Goal: Contribute content: Contribute content

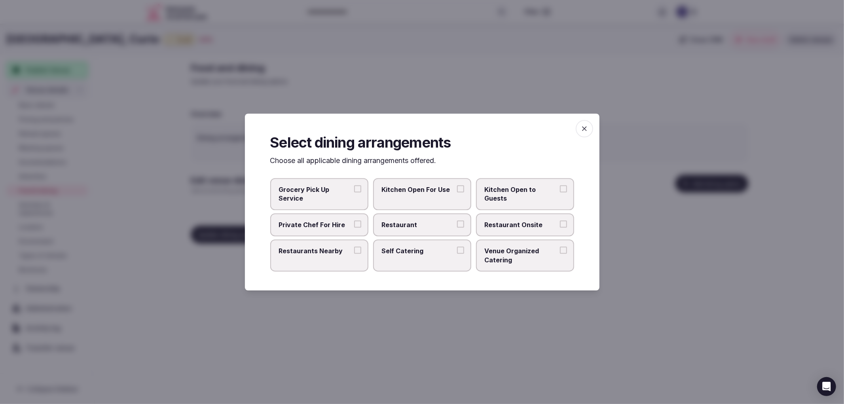
click at [404, 222] on span "Restaurant" at bounding box center [418, 224] width 73 height 9
click at [457, 222] on button "Restaurant" at bounding box center [460, 223] width 7 height 7
click at [488, 227] on span "Restaurant Onsite" at bounding box center [521, 224] width 73 height 9
click at [560, 227] on button "Restaurant Onsite" at bounding box center [563, 223] width 7 height 7
drag, startPoint x: 294, startPoint y: 256, endPoint x: 326, endPoint y: 244, distance: 34.3
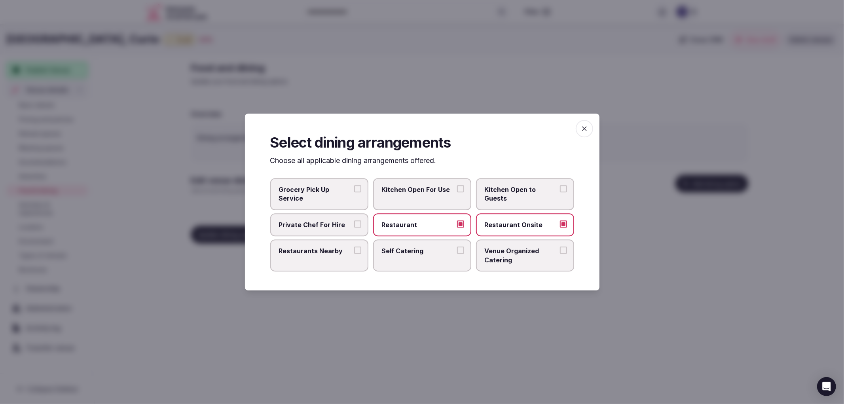
click at [294, 256] on label "Restaurants Nearby" at bounding box center [319, 255] width 98 height 32
click at [354, 254] on button "Restaurants Nearby" at bounding box center [357, 250] width 7 height 7
click at [583, 125] on icon "button" at bounding box center [584, 129] width 8 height 8
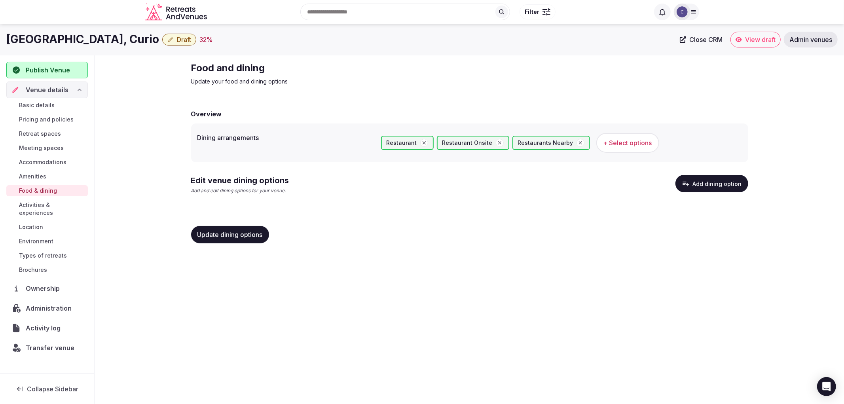
click at [701, 177] on button "Add dining option" at bounding box center [711, 183] width 73 height 17
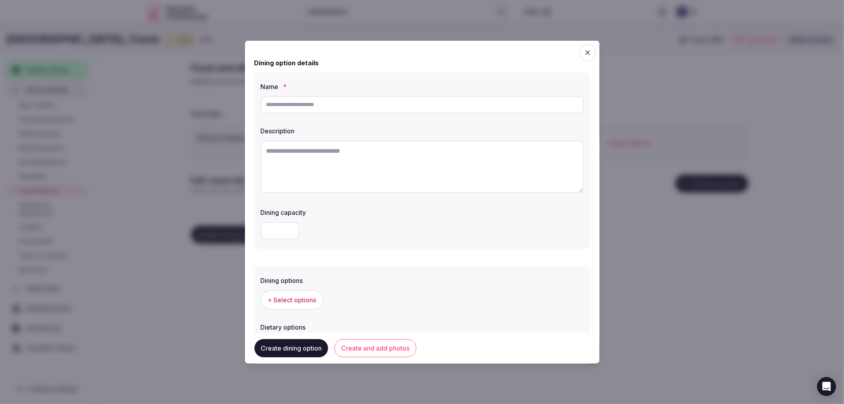
click at [295, 105] on input "text" at bounding box center [422, 104] width 323 height 17
paste input "**********"
type input "**********"
click at [312, 177] on textarea at bounding box center [422, 166] width 323 height 52
paste textarea "**********"
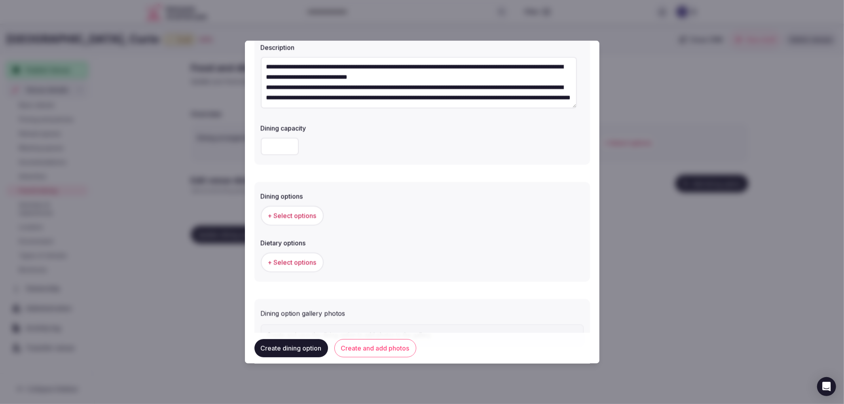
scroll to position [88, 0]
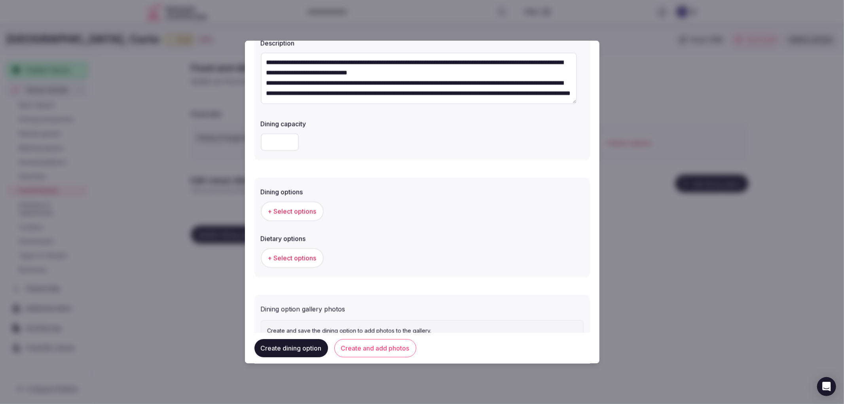
type textarea "**********"
click at [298, 211] on span "+ Select options" at bounding box center [292, 211] width 49 height 9
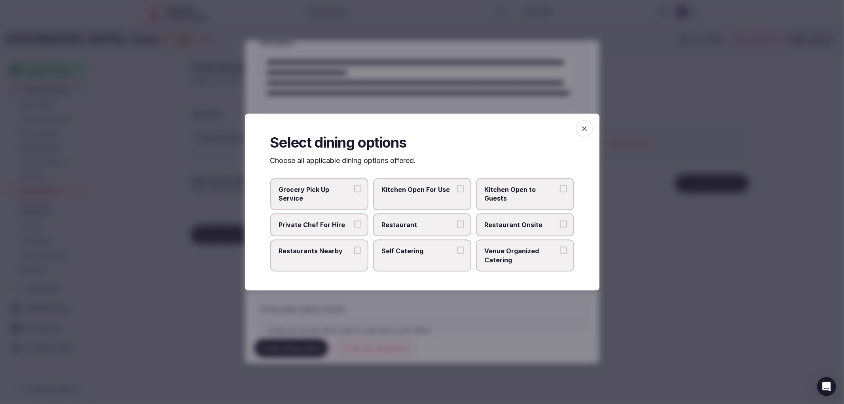
click at [402, 234] on label "Restaurant" at bounding box center [422, 224] width 98 height 23
click at [457, 228] on button "Restaurant" at bounding box center [460, 223] width 7 height 7
click at [536, 235] on label "Restaurant Onsite" at bounding box center [525, 224] width 98 height 23
click at [560, 228] on button "Restaurant Onsite" at bounding box center [563, 223] width 7 height 7
click at [580, 128] on icon "button" at bounding box center [584, 129] width 8 height 8
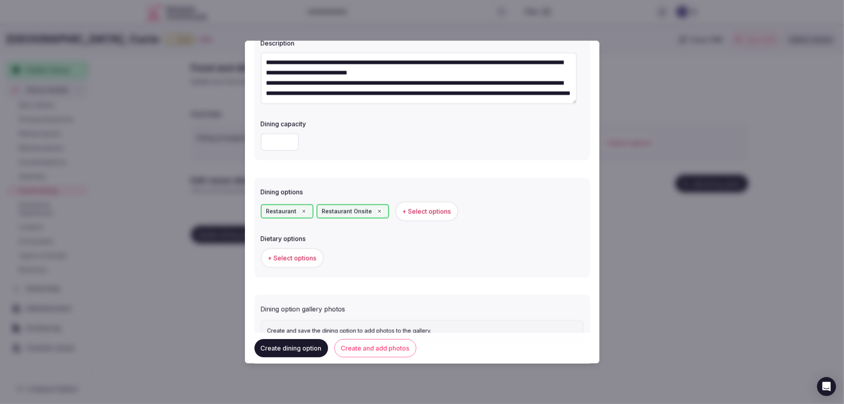
scroll to position [120, 0]
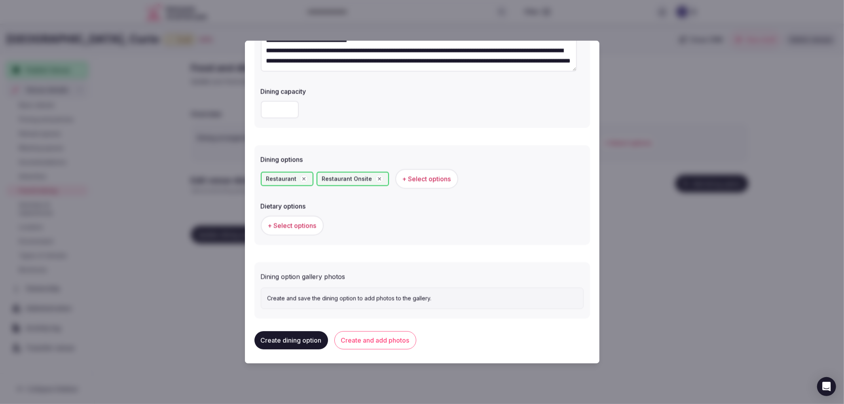
click at [369, 342] on button "Create and add photos" at bounding box center [375, 340] width 82 height 18
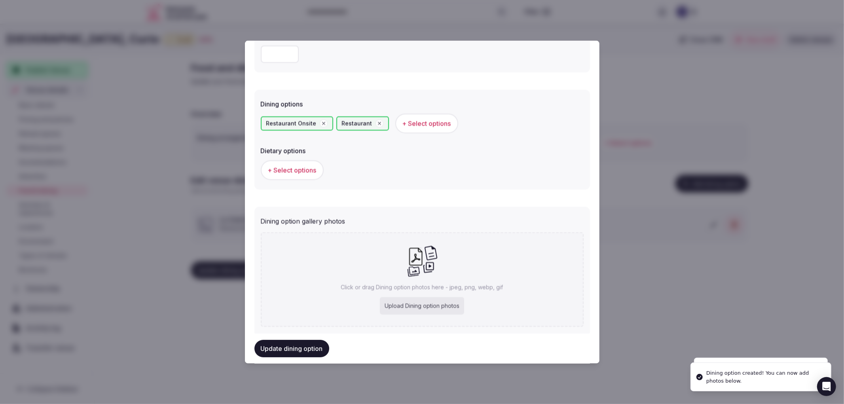
scroll to position [192, 0]
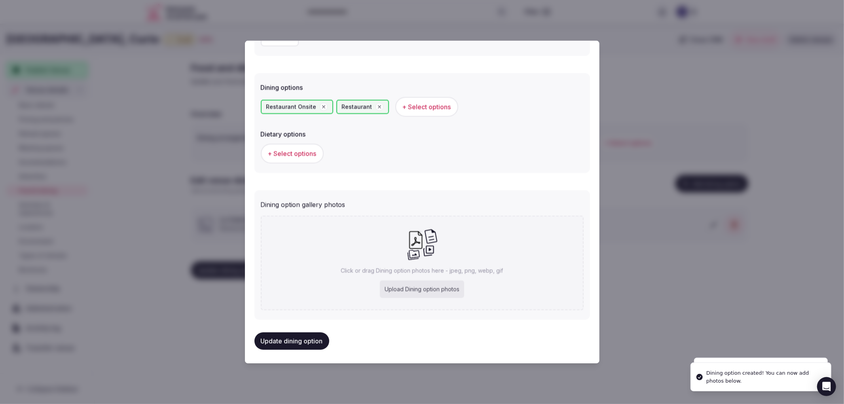
click at [454, 283] on div "Upload Dining option photos" at bounding box center [422, 289] width 84 height 17
type input "**********"
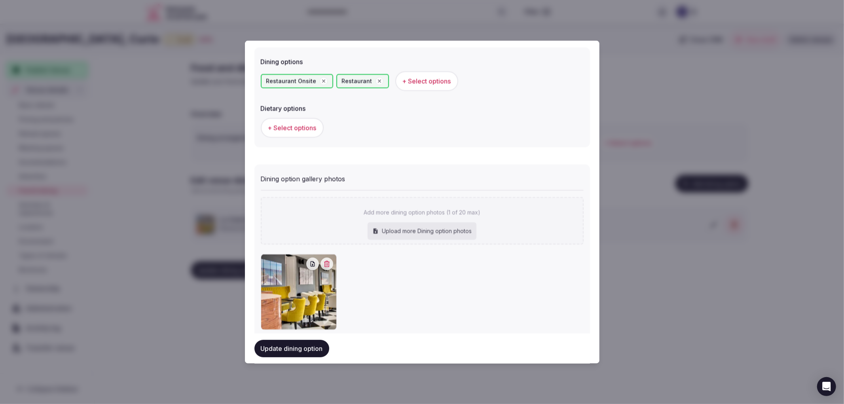
scroll to position [236, 0]
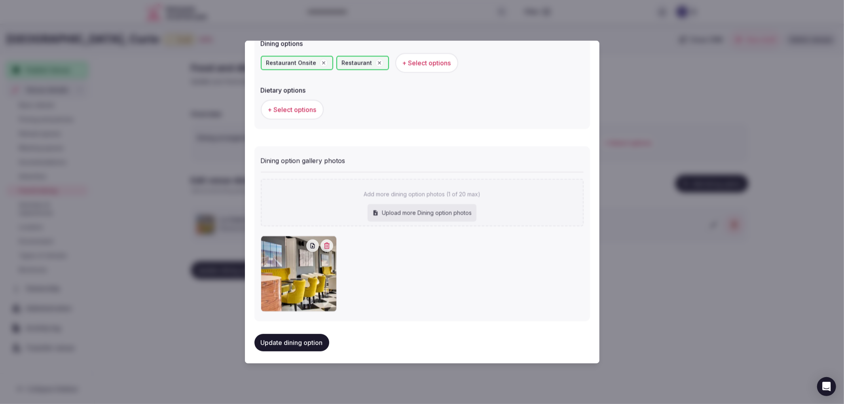
click at [298, 341] on button "Update dining option" at bounding box center [291, 342] width 75 height 17
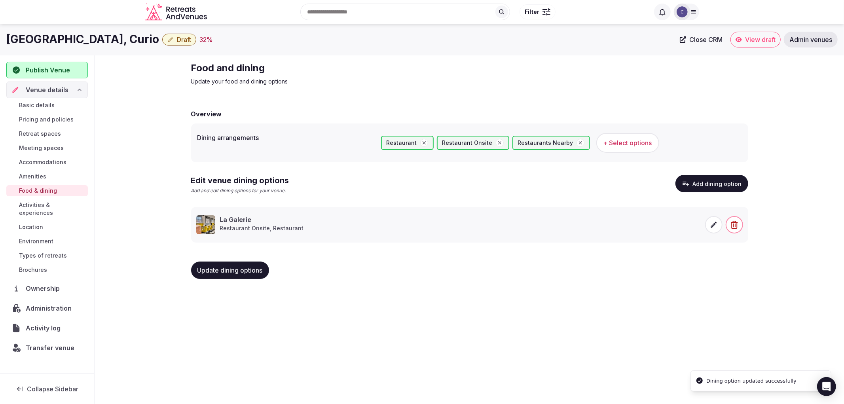
click at [222, 271] on span "Update dining options" at bounding box center [229, 270] width 65 height 8
click at [49, 148] on span "Meeting spaces" at bounding box center [41, 148] width 45 height 8
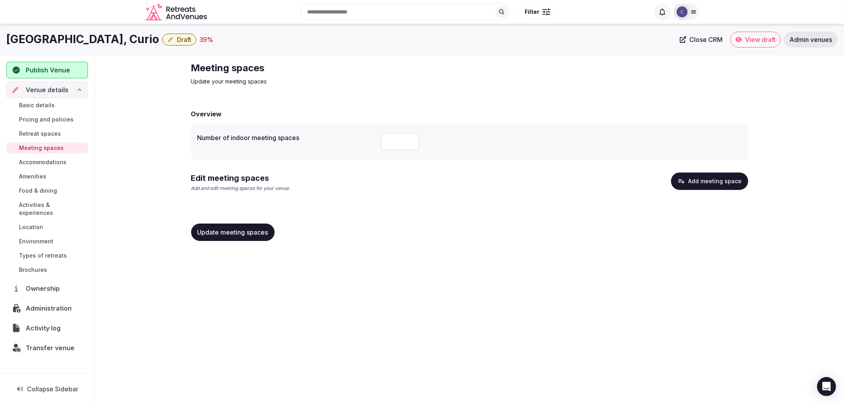
click at [685, 184] on icon "button" at bounding box center [681, 181] width 8 height 8
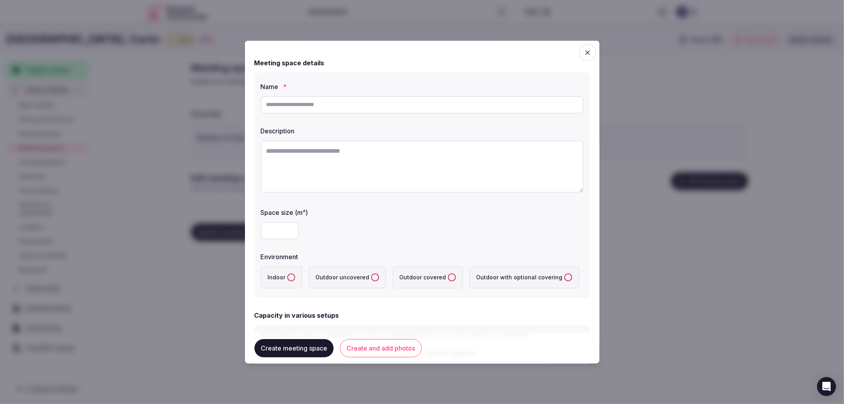
click at [371, 91] on div "Name *" at bounding box center [422, 97] width 323 height 38
click at [370, 95] on div at bounding box center [422, 105] width 323 height 24
click at [371, 100] on input "text" at bounding box center [422, 104] width 323 height 17
paste input "********"
type input "********"
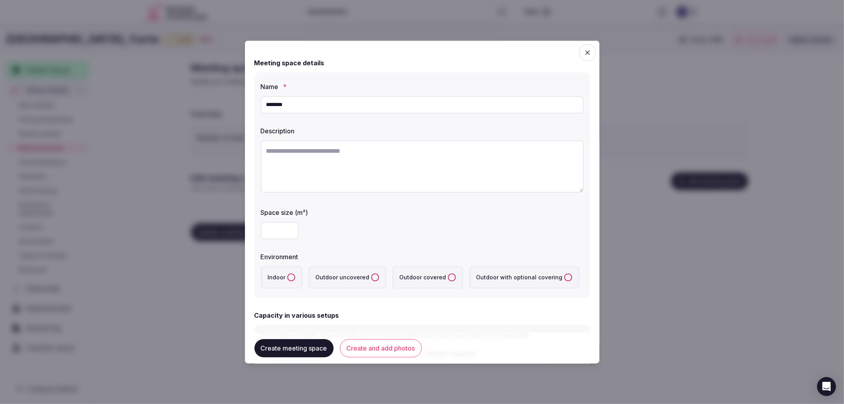
click at [265, 233] on input "number" at bounding box center [280, 230] width 38 height 17
type input "***"
click at [286, 270] on label "Indoor" at bounding box center [282, 277] width 42 height 22
click at [287, 273] on button "Indoor" at bounding box center [291, 277] width 8 height 8
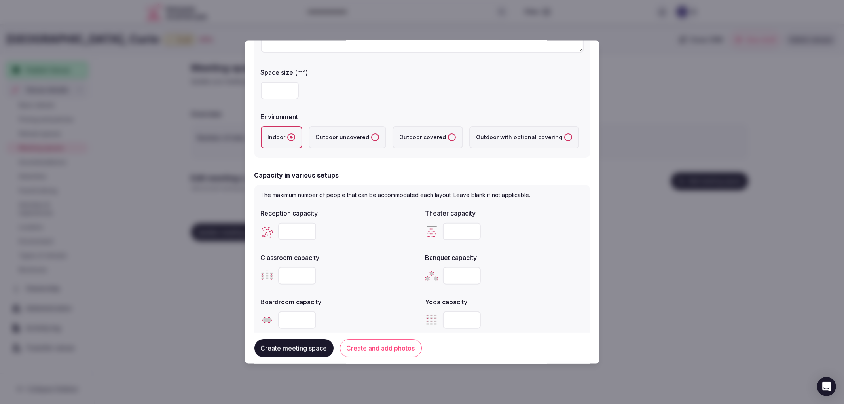
scroll to position [220, 0]
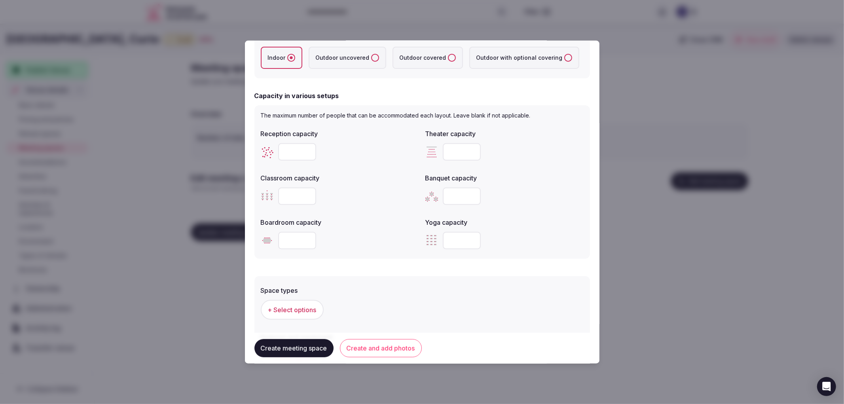
click at [295, 149] on input "number" at bounding box center [297, 151] width 38 height 17
type input "***"
click at [450, 194] on input "number" at bounding box center [462, 195] width 38 height 17
type input "***"
click at [460, 152] on input "number" at bounding box center [462, 151] width 38 height 17
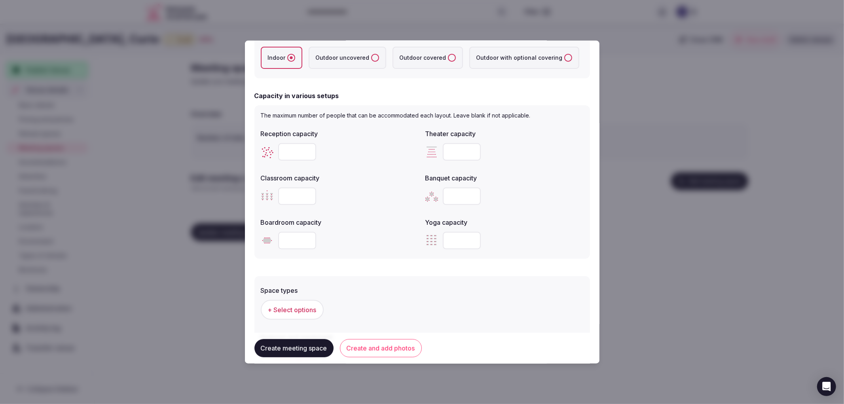
type input "***"
click at [293, 196] on input "number" at bounding box center [297, 195] width 38 height 17
type input "***"
click at [293, 245] on input "number" at bounding box center [297, 239] width 38 height 17
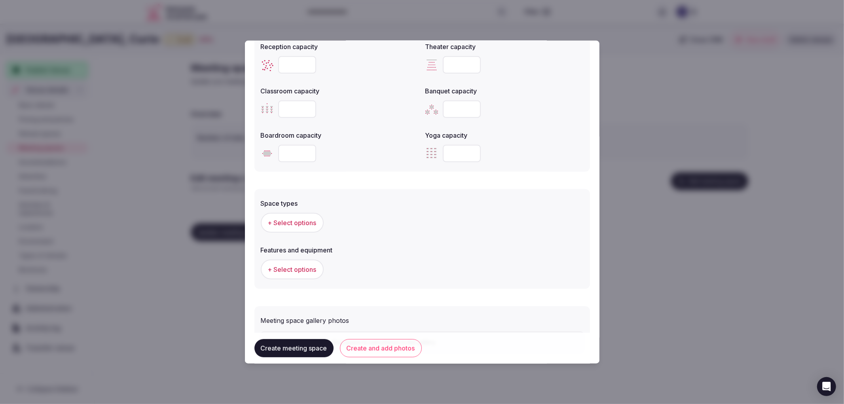
scroll to position [307, 0]
type input "***"
click at [290, 224] on span "+ Select options" at bounding box center [292, 221] width 49 height 9
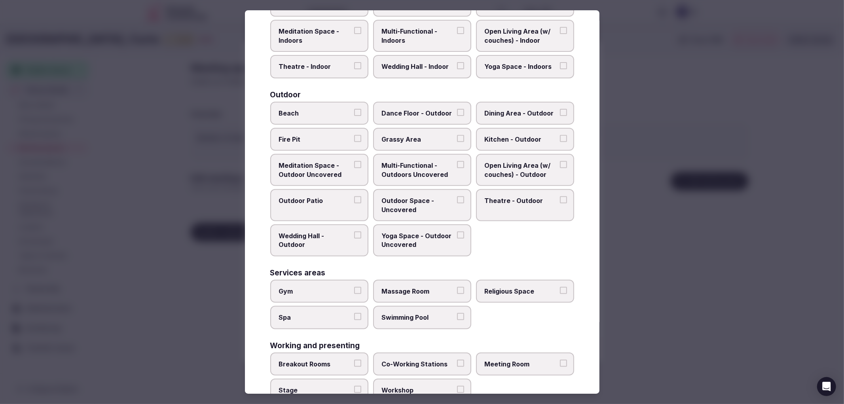
scroll to position [207, 0]
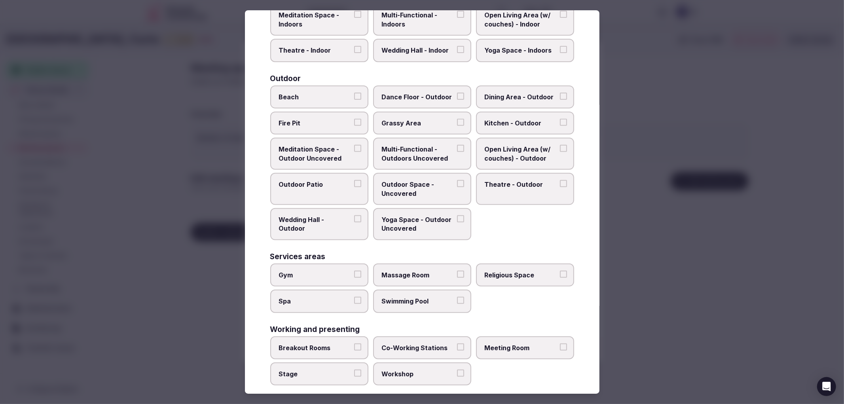
drag, startPoint x: 326, startPoint y: 337, endPoint x: 460, endPoint y: 332, distance: 134.6
click at [327, 343] on span "Breakout Rooms" at bounding box center [315, 347] width 73 height 9
click at [354, 343] on button "Breakout Rooms" at bounding box center [357, 346] width 7 height 7
click at [512, 343] on span "Meeting Room" at bounding box center [521, 347] width 73 height 9
click at [560, 343] on button "Meeting Room" at bounding box center [563, 346] width 7 height 7
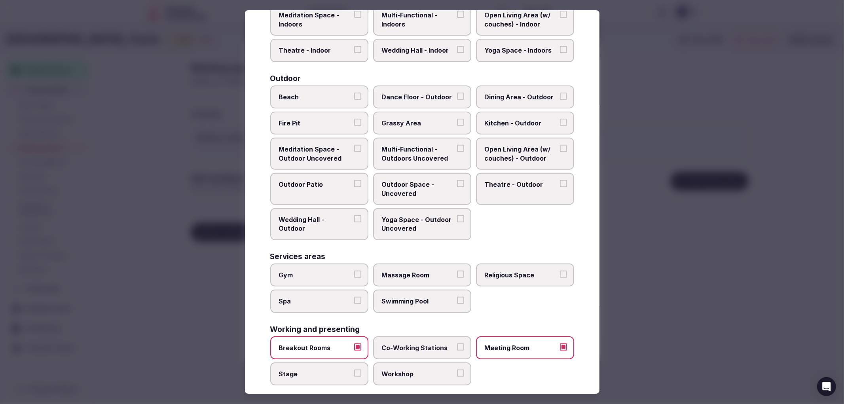
click at [355, 336] on label "Breakout Rooms" at bounding box center [319, 347] width 98 height 23
click at [355, 343] on button "Breakout Rooms" at bounding box center [357, 346] width 7 height 7
click at [357, 362] on label "Stage" at bounding box center [319, 373] width 98 height 23
click at [357, 370] on button "Stage" at bounding box center [357, 373] width 7 height 7
click at [733, 325] on div at bounding box center [422, 202] width 844 height 404
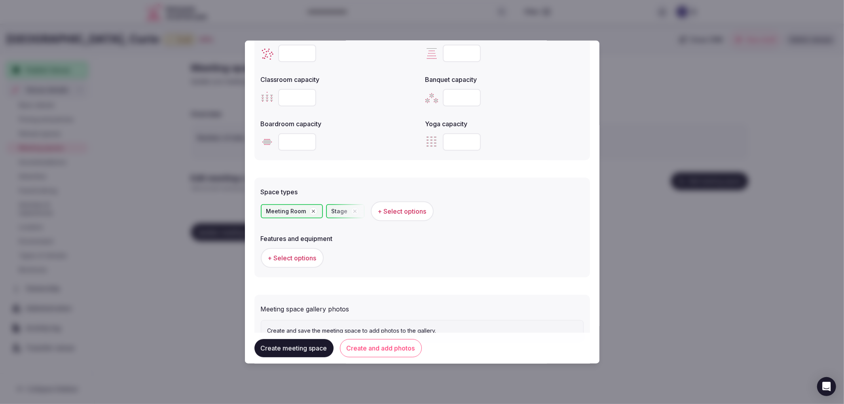
scroll to position [349, 0]
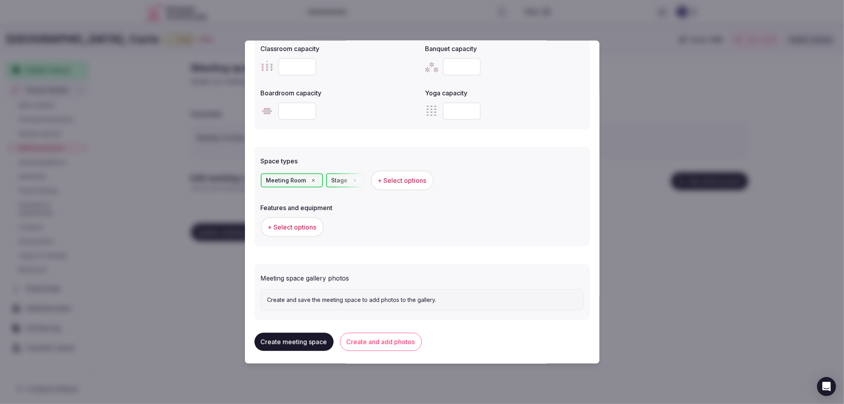
click at [314, 224] on span "+ Select options" at bounding box center [292, 226] width 49 height 9
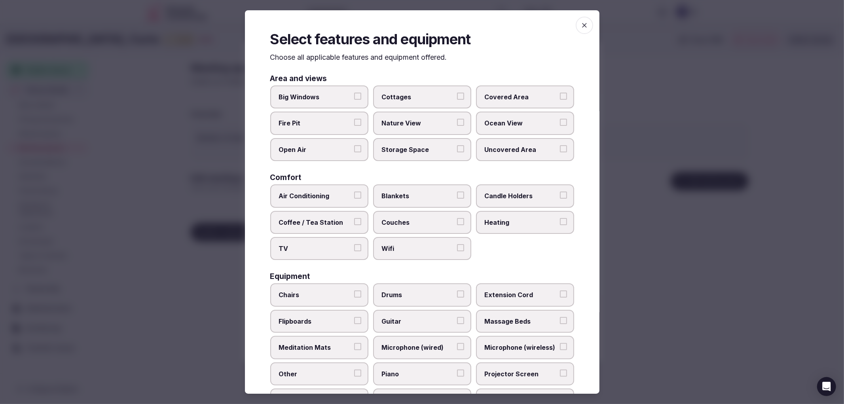
click at [338, 193] on span "Air Conditioning" at bounding box center [315, 196] width 73 height 9
click at [354, 193] on button "Air Conditioning" at bounding box center [357, 195] width 7 height 7
click at [352, 275] on div "Equipment" at bounding box center [422, 277] width 304 height 8
click at [357, 247] on button "TV" at bounding box center [357, 247] width 7 height 7
click at [441, 245] on span "Wifi" at bounding box center [418, 248] width 73 height 9
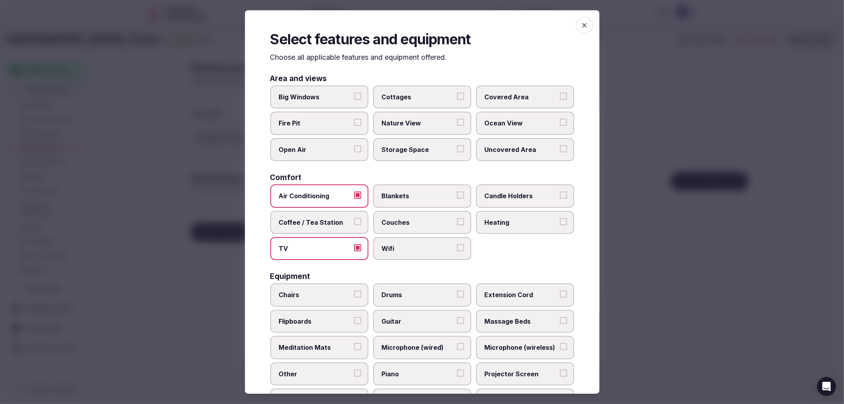
click at [457, 245] on button "Wifi" at bounding box center [460, 247] width 7 height 7
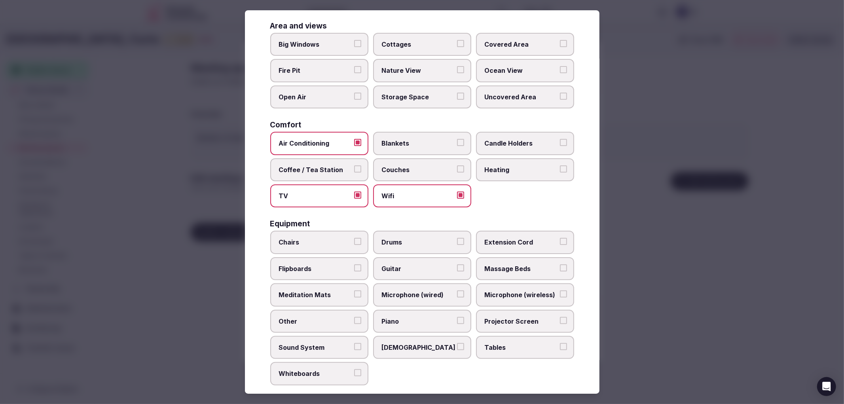
scroll to position [151, 0]
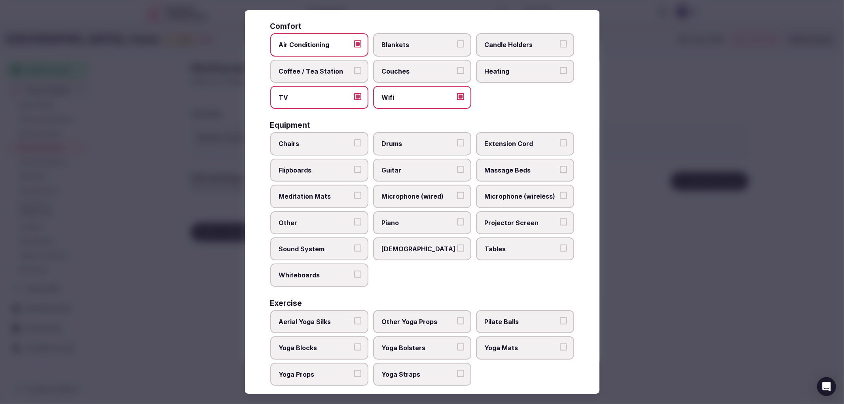
click at [343, 139] on span "Chairs" at bounding box center [315, 143] width 73 height 9
click at [354, 139] on button "Chairs" at bounding box center [357, 142] width 7 height 7
click at [530, 249] on label "Tables" at bounding box center [525, 248] width 98 height 23
click at [560, 249] on button "Tables" at bounding box center [563, 248] width 7 height 7
click at [668, 258] on div at bounding box center [422, 202] width 844 height 404
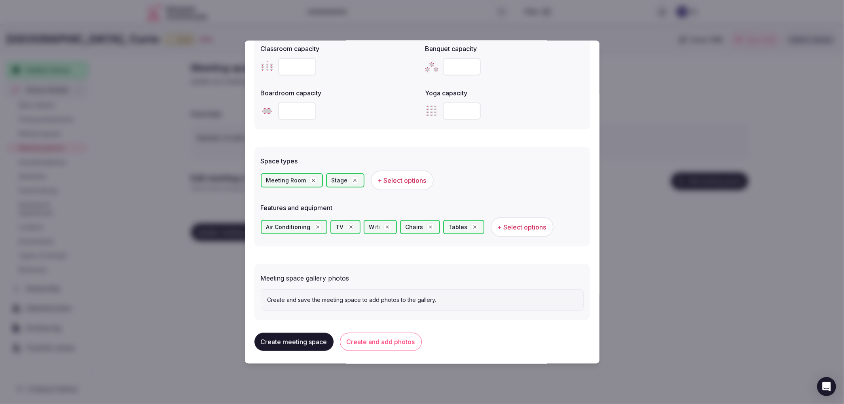
click at [393, 343] on button "Create and add photos" at bounding box center [381, 341] width 82 height 18
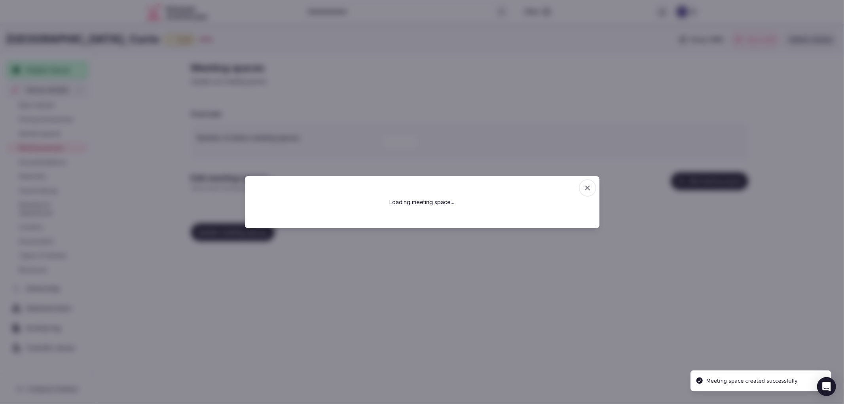
scroll to position [0, 0]
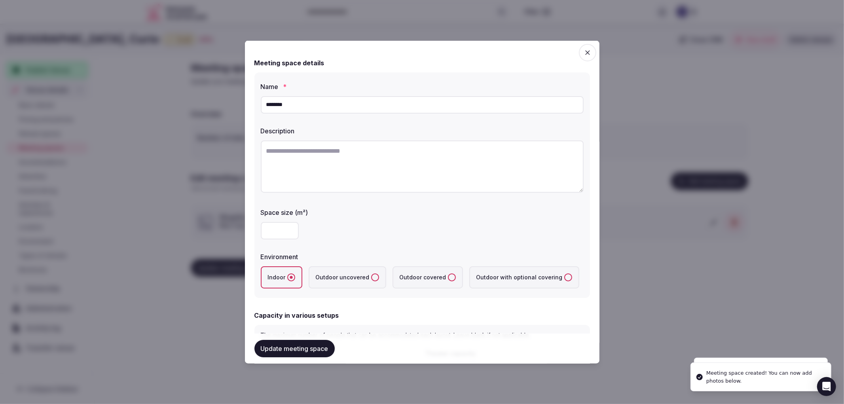
click at [700, 309] on div at bounding box center [422, 202] width 844 height 404
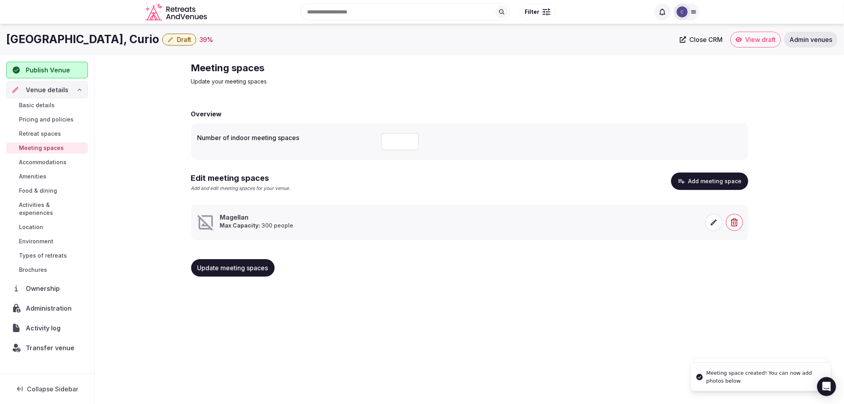
click at [256, 270] on span "Update meeting spaces" at bounding box center [232, 268] width 71 height 8
click at [52, 203] on span "Activities & experiences" at bounding box center [52, 209] width 66 height 16
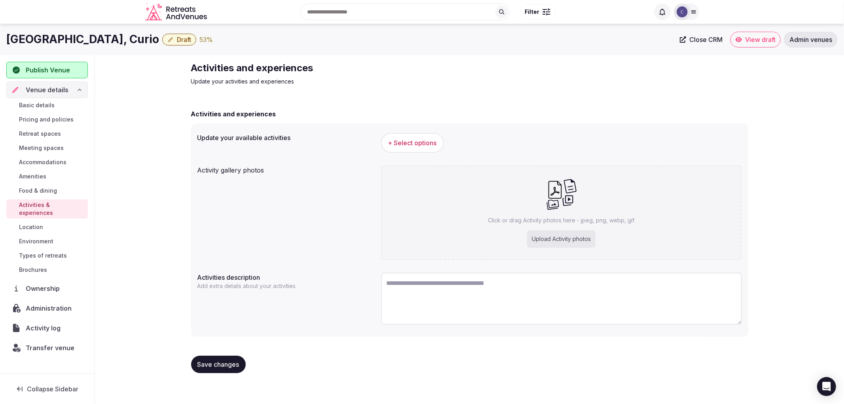
click at [242, 72] on h2 "Activities and experiences" at bounding box center [324, 68] width 266 height 13
click at [243, 69] on h2 "Activities and experiences" at bounding box center [324, 68] width 266 height 13
click at [151, 40] on h1 "[GEOGRAPHIC_DATA], Curio" at bounding box center [82, 39] width 153 height 15
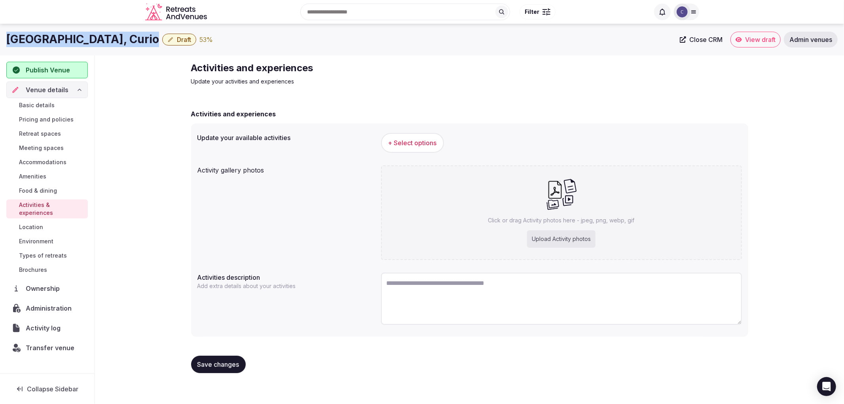
click at [151, 40] on h1 "[GEOGRAPHIC_DATA], Curio" at bounding box center [82, 39] width 153 height 15
copy div "[GEOGRAPHIC_DATA], Curio"
click at [393, 137] on button "+ Select options" at bounding box center [412, 143] width 63 height 20
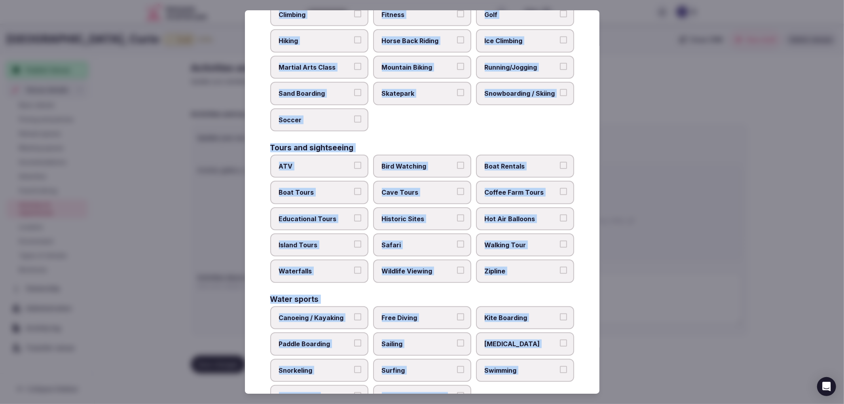
scroll to position [491, 0]
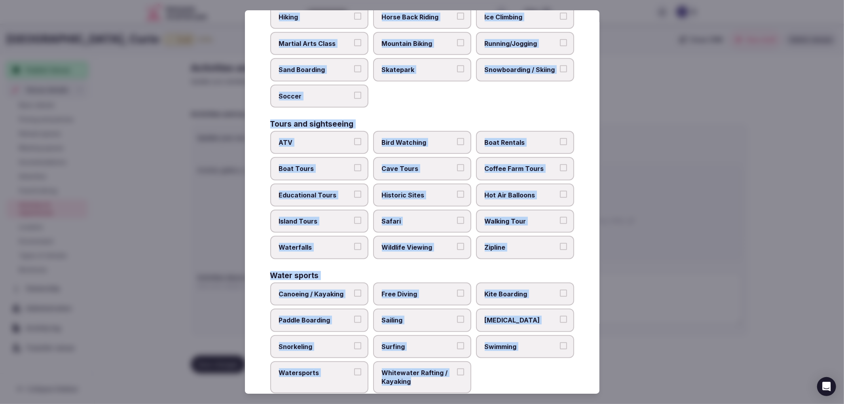
drag, startPoint x: 259, startPoint y: 76, endPoint x: 464, endPoint y: 377, distance: 364.9
click at [464, 377] on div "Select your activities Choose all applicable activities offered. Culture Dancin…" at bounding box center [422, 202] width 355 height 384
copy div "Culture Dancing Food and Culinary Classes Hip Hop Language Class Local Cultural…"
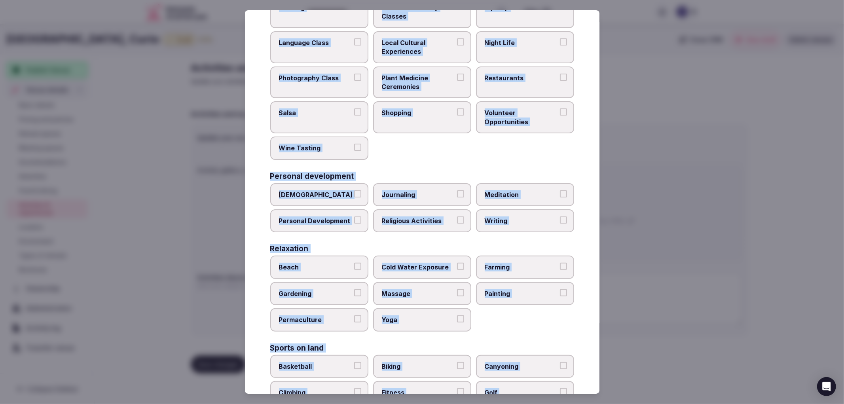
scroll to position [0, 0]
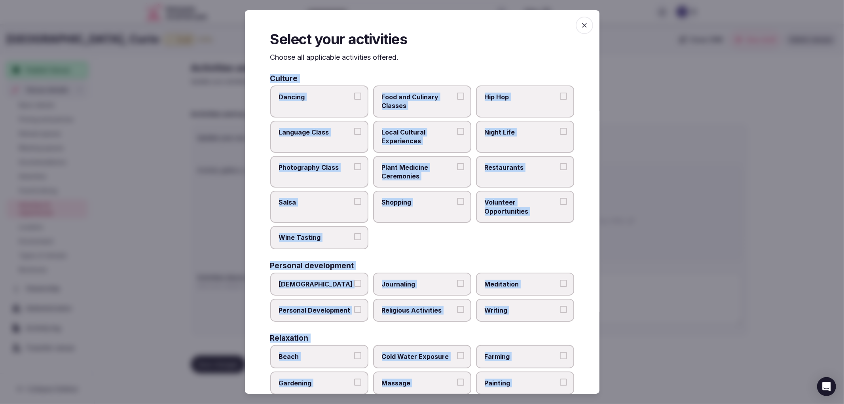
click at [491, 139] on label "Night Life" at bounding box center [525, 137] width 98 height 32
click at [560, 135] on button "Night Life" at bounding box center [563, 131] width 7 height 7
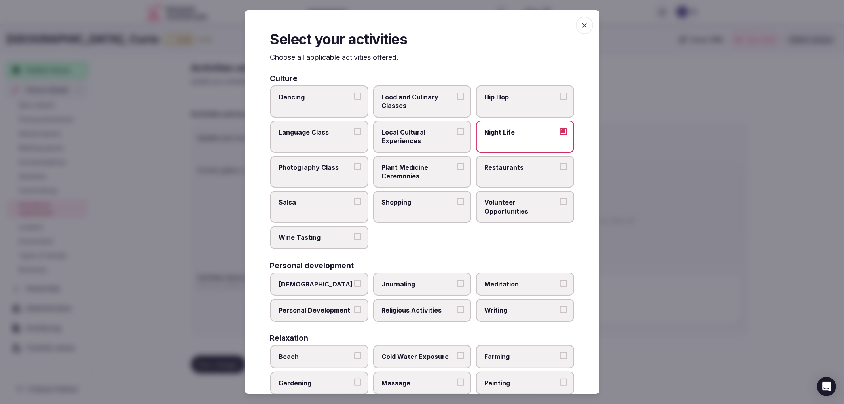
click at [453, 143] on label "Local Cultural Experiences" at bounding box center [422, 137] width 98 height 32
click at [457, 135] on button "Local Cultural Experiences" at bounding box center [460, 131] width 7 height 7
drag, startPoint x: 494, startPoint y: 159, endPoint x: 463, endPoint y: 188, distance: 41.7
click at [494, 160] on label "Restaurants" at bounding box center [525, 172] width 98 height 32
click at [560, 163] on button "Restaurants" at bounding box center [563, 166] width 7 height 7
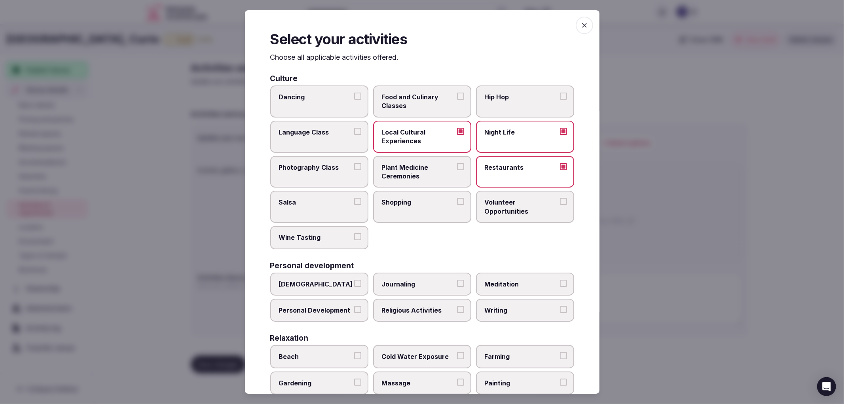
click at [449, 198] on span "Shopping" at bounding box center [418, 202] width 73 height 9
click at [457, 198] on button "Shopping" at bounding box center [460, 201] width 7 height 7
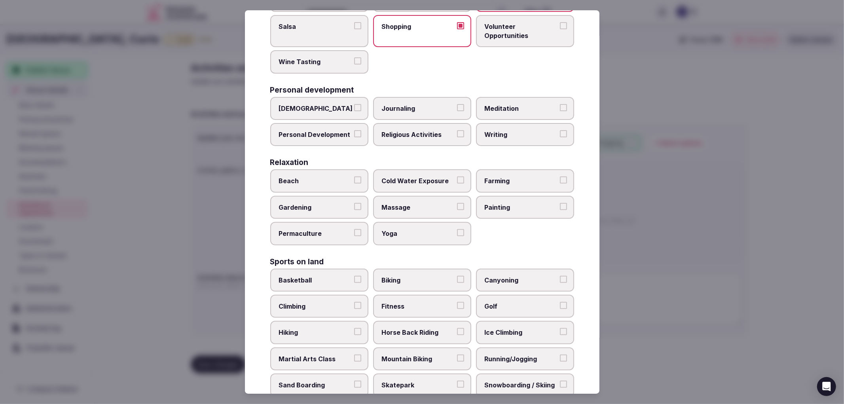
scroll to position [264, 0]
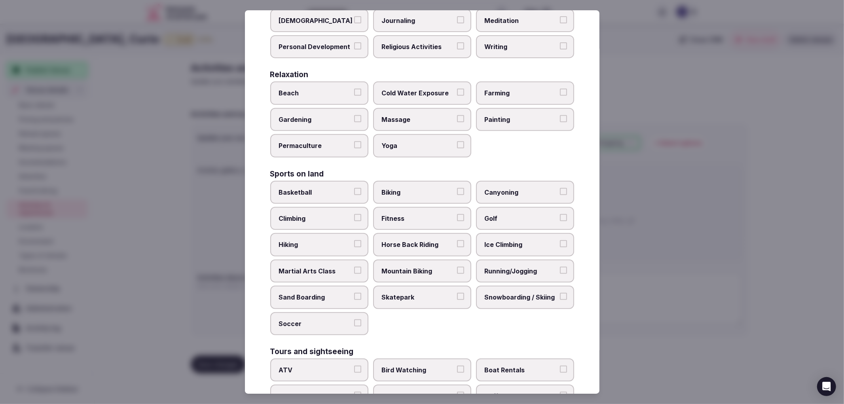
click at [333, 90] on span "Beach" at bounding box center [315, 93] width 73 height 9
click at [354, 90] on button "Beach" at bounding box center [357, 92] width 7 height 7
click at [403, 119] on label "Massage" at bounding box center [422, 119] width 98 height 23
click at [457, 119] on button "Massage" at bounding box center [460, 118] width 7 height 7
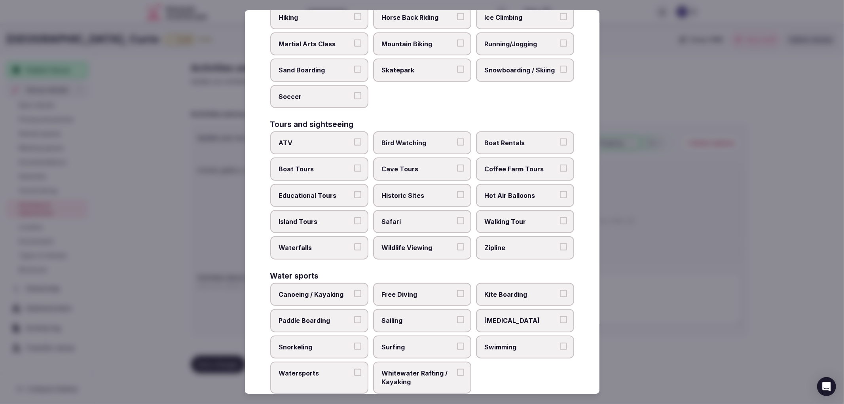
scroll to position [491, 0]
click at [507, 342] on span "Swimming" at bounding box center [521, 346] width 73 height 9
click at [560, 342] on button "Swimming" at bounding box center [563, 345] width 7 height 7
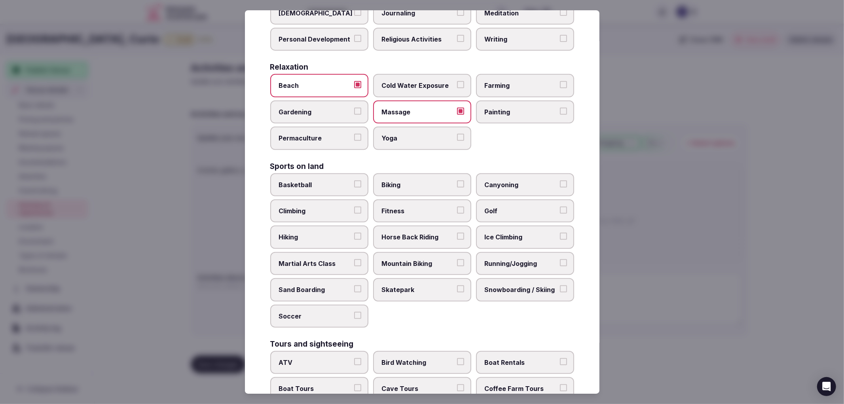
click at [424, 207] on span "Fitness" at bounding box center [418, 211] width 73 height 9
click at [457, 207] on button "Fitness" at bounding box center [460, 210] width 7 height 7
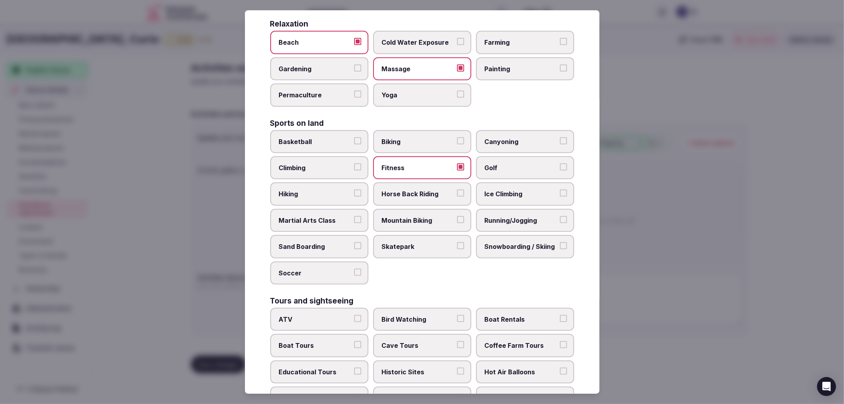
scroll to position [315, 0]
click at [421, 140] on label "Biking" at bounding box center [422, 140] width 98 height 23
click at [457, 140] on button "Biking" at bounding box center [460, 140] width 7 height 7
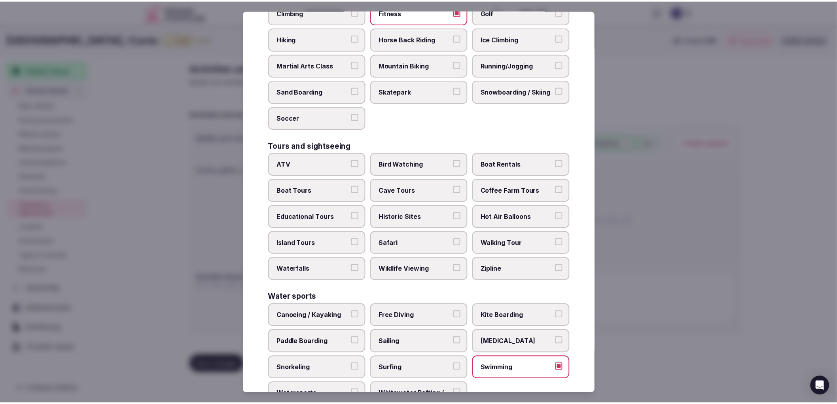
scroll to position [491, 0]
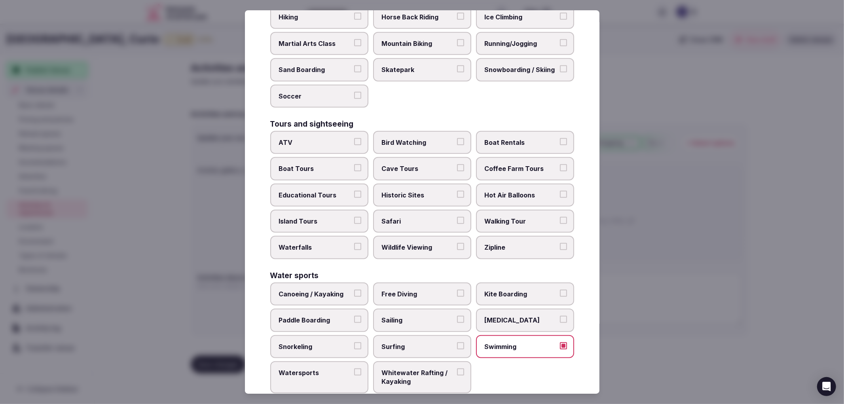
click at [745, 247] on div at bounding box center [422, 202] width 844 height 404
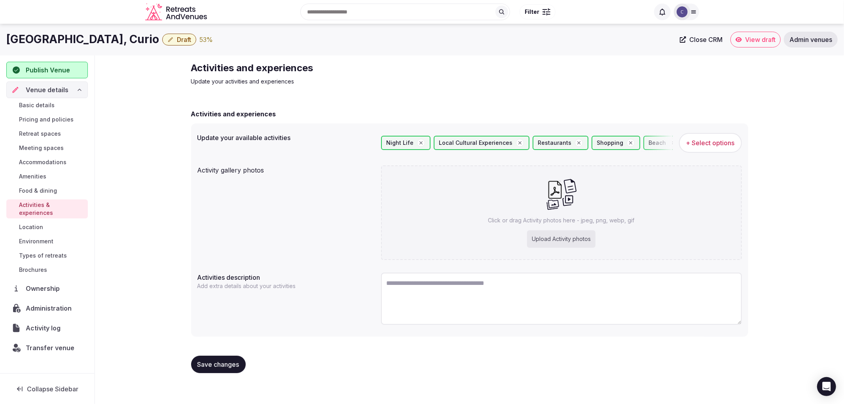
click at [517, 231] on div "Click or drag Activity photos here - jpeg, png, webp, gif Upload Activity photos" at bounding box center [561, 212] width 361 height 95
type input "**********"
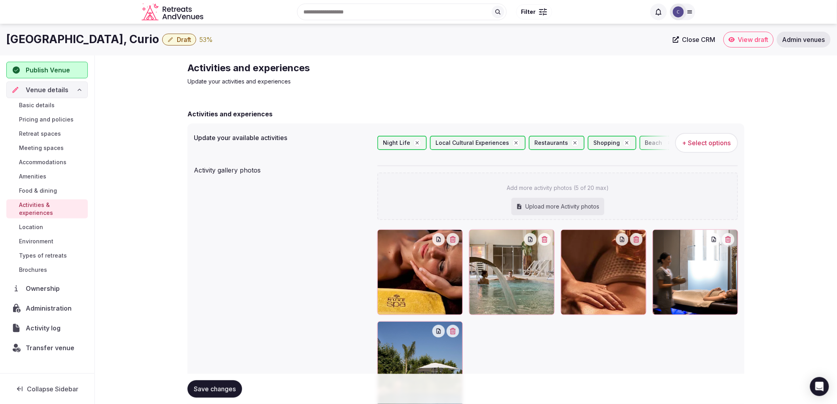
click at [227, 310] on div "Activity gallery photos Add more activity photos (5 of 20 max) Upload more Acti…" at bounding box center [466, 286] width 544 height 248
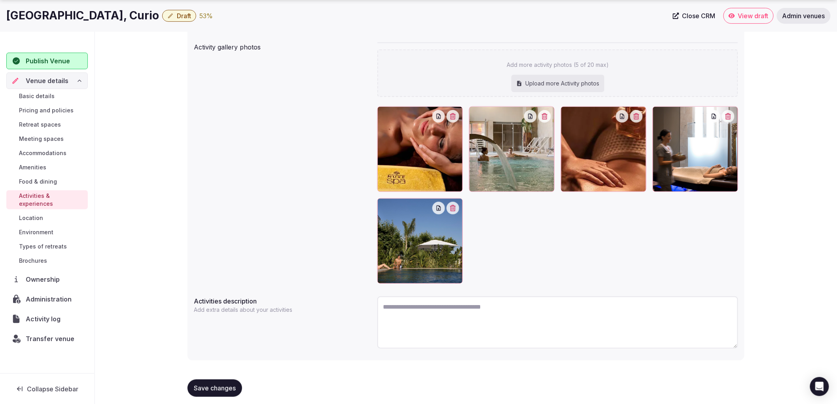
scroll to position [127, 0]
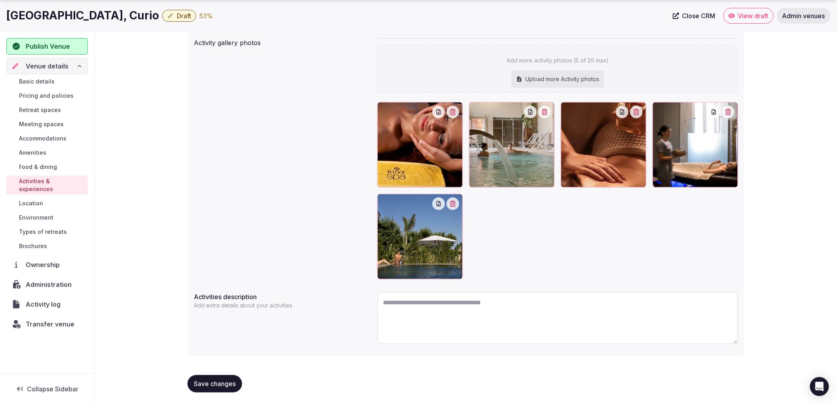
click at [218, 377] on button "Save changes" at bounding box center [215, 383] width 55 height 17
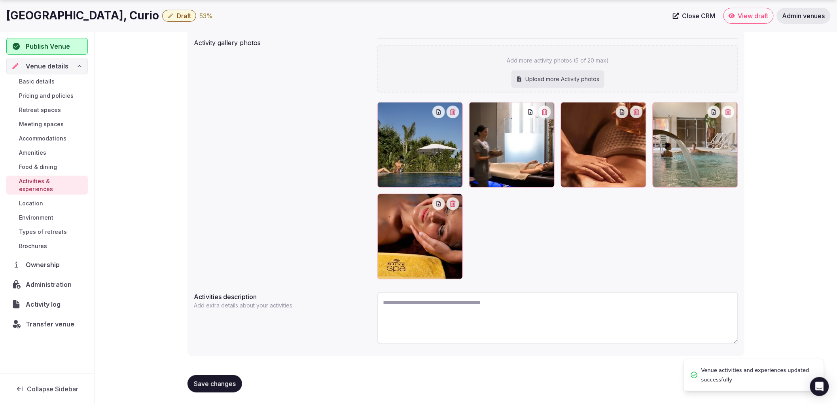
click at [203, 377] on button "Save changes" at bounding box center [215, 383] width 55 height 17
click at [44, 112] on span "Retreat spaces" at bounding box center [40, 110] width 42 height 8
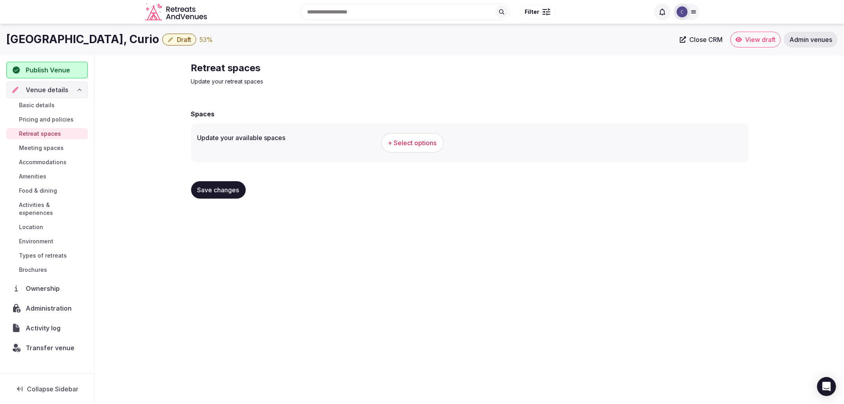
click at [203, 195] on button "Save changes" at bounding box center [218, 189] width 55 height 17
click at [70, 150] on link "Meeting spaces" at bounding box center [47, 147] width 82 height 11
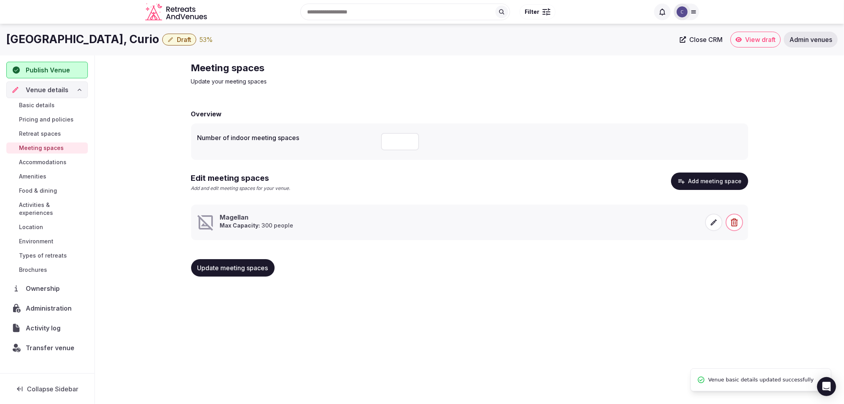
click at [232, 266] on span "Update meeting spaces" at bounding box center [232, 268] width 71 height 8
click at [714, 230] on span at bounding box center [713, 222] width 17 height 17
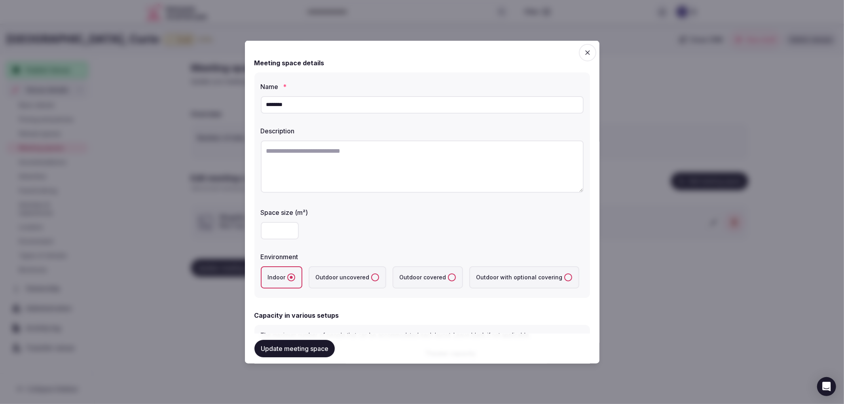
click at [284, 108] on input "********" at bounding box center [422, 104] width 323 height 17
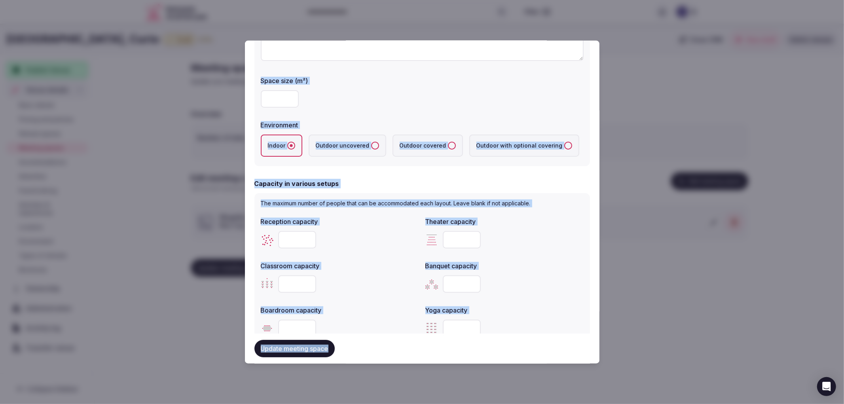
scroll to position [132, 0]
drag, startPoint x: 260, startPoint y: 82, endPoint x: 347, endPoint y: 306, distance: 241.2
click at [347, 306] on form "Meeting space details Name * ******** Description Space size (m²) *** Environme…" at bounding box center [422, 264] width 336 height 692
click at [347, 307] on label "Boardroom capacity" at bounding box center [340, 310] width 158 height 6
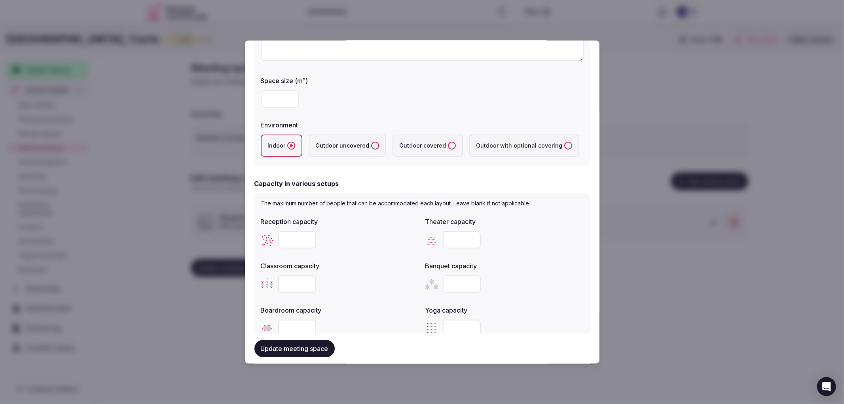
click at [223, 144] on div at bounding box center [422, 202] width 844 height 404
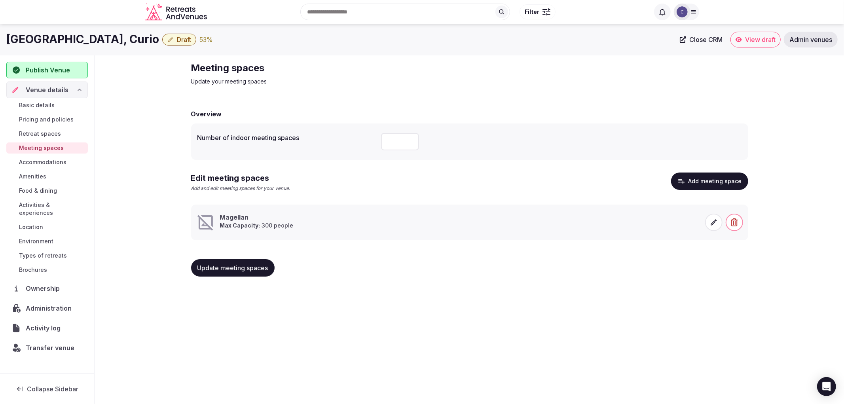
click at [80, 39] on h1 "[GEOGRAPHIC_DATA], Curio" at bounding box center [82, 39] width 153 height 15
click at [79, 39] on h1 "[GEOGRAPHIC_DATA], Curio" at bounding box center [82, 39] width 153 height 15
copy h1 "des"
click at [93, 46] on h1 "[GEOGRAPHIC_DATA], Curio" at bounding box center [82, 39] width 153 height 15
click at [94, 44] on h1 "[GEOGRAPHIC_DATA], Curio" at bounding box center [82, 39] width 153 height 15
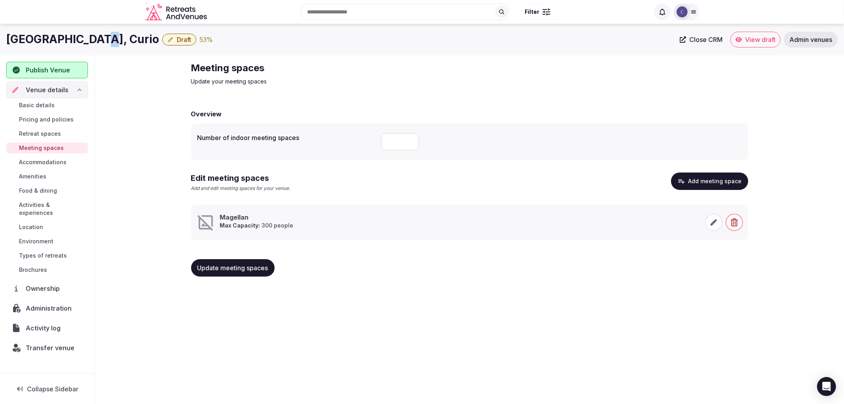
click at [94, 44] on h1 "[GEOGRAPHIC_DATA], Curio" at bounding box center [82, 39] width 153 height 15
drag, startPoint x: 456, startPoint y: 220, endPoint x: 564, endPoint y: 255, distance: 114.0
drag, startPoint x: 564, startPoint y: 255, endPoint x: 713, endPoint y: 221, distance: 153.1
click at [713, 221] on icon at bounding box center [714, 222] width 6 height 6
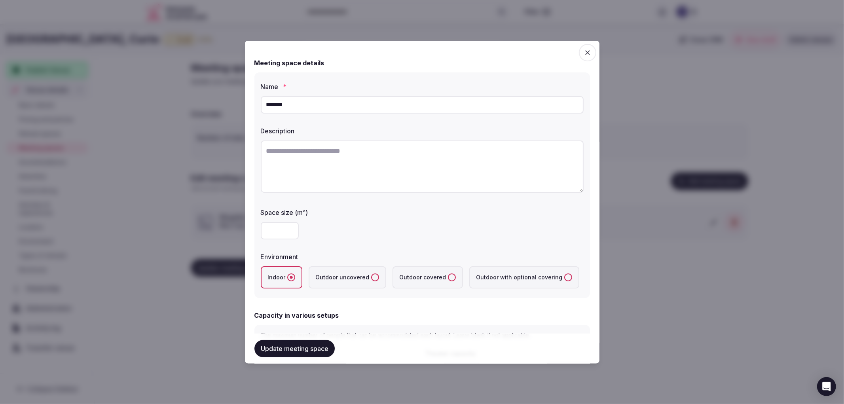
click at [203, 170] on div at bounding box center [422, 202] width 844 height 404
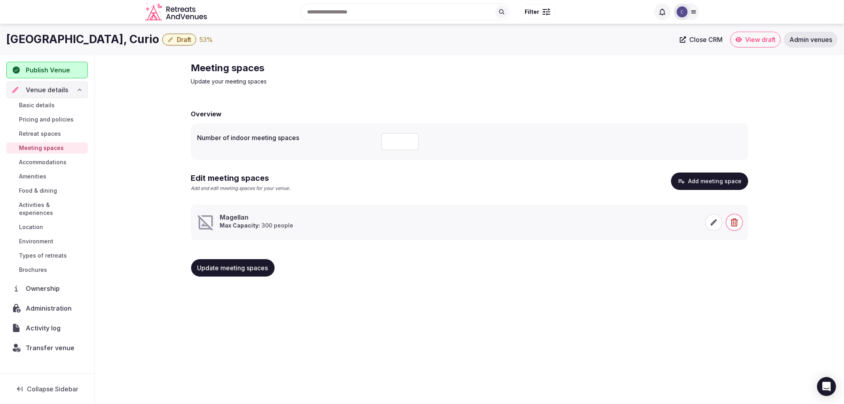
click at [708, 224] on span at bounding box center [713, 222] width 17 height 17
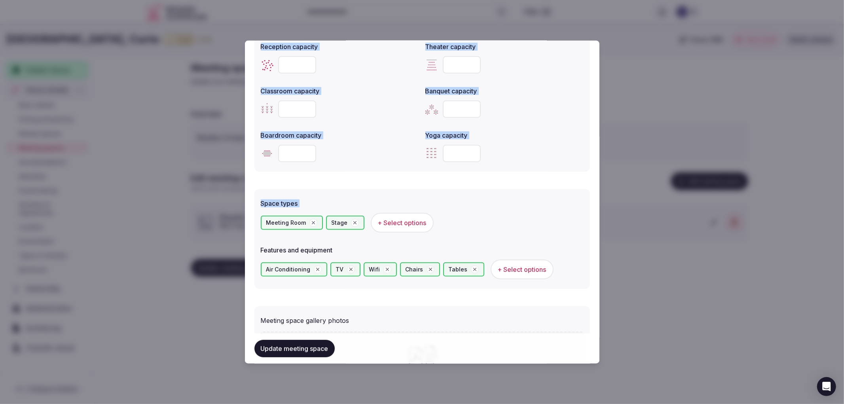
scroll to position [307, 0]
drag, startPoint x: 260, startPoint y: 129, endPoint x: 539, endPoint y: 166, distance: 281.8
click at [539, 166] on div "The maximum number of people that can be accommodated each layout. Leave blank …" at bounding box center [422, 94] width 336 height 154
copy div "Reception capacity Theater capacity Classroom capacity Banquet capacity Boardro…"
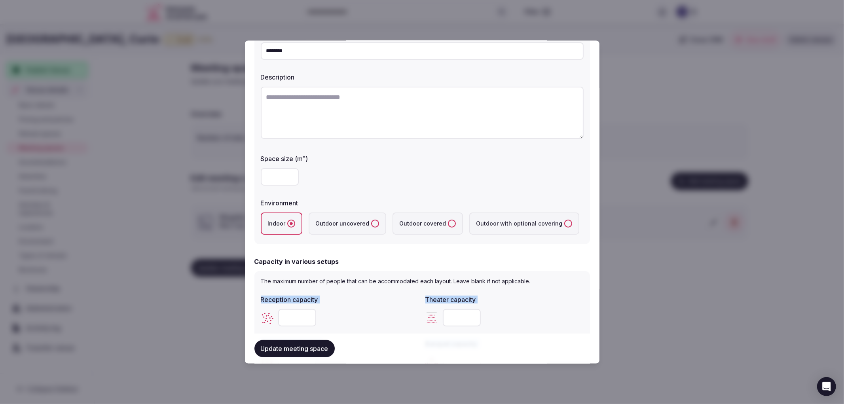
scroll to position [0, 0]
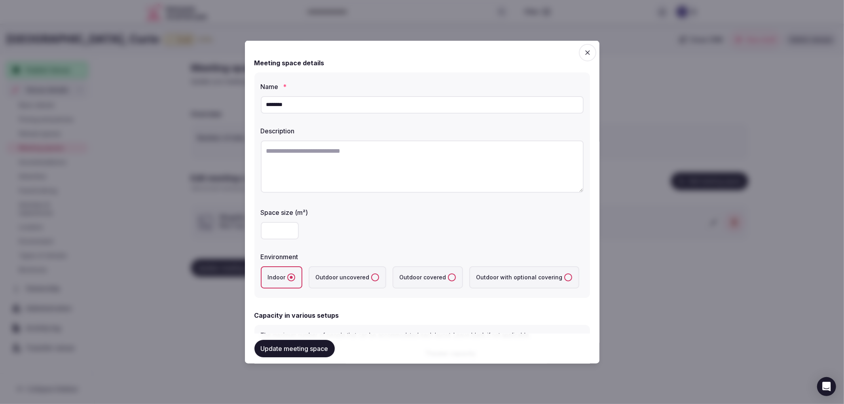
click at [410, 176] on textarea at bounding box center [422, 166] width 323 height 52
paste textarea "**********"
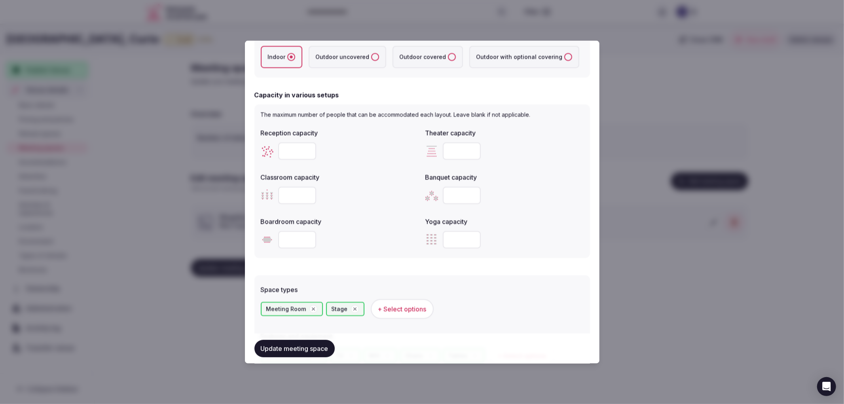
scroll to position [396, 0]
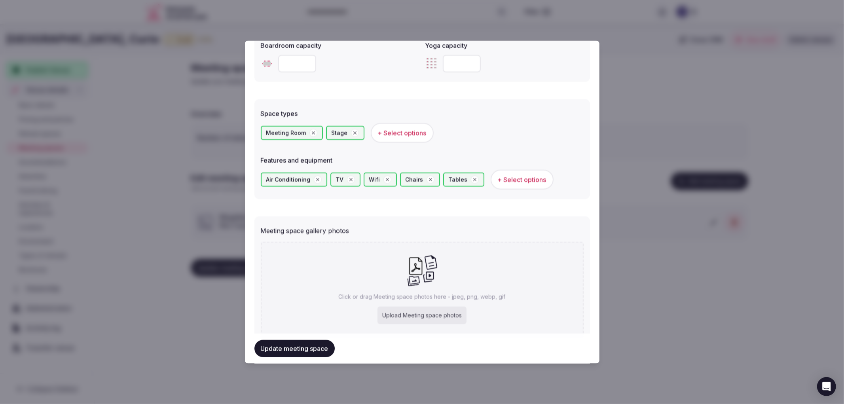
type textarea "**********"
click at [319, 343] on button "Update meeting space" at bounding box center [294, 348] width 80 height 17
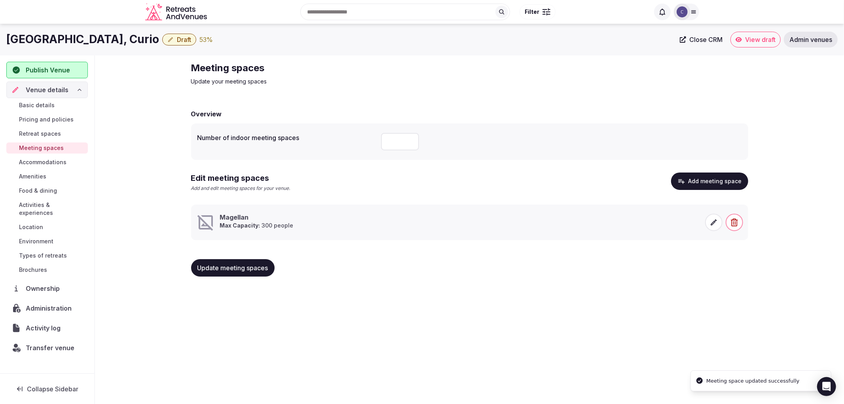
click at [257, 268] on span "Update meeting spaces" at bounding box center [232, 268] width 71 height 8
click at [67, 160] on link "Accommodations" at bounding box center [47, 162] width 82 height 11
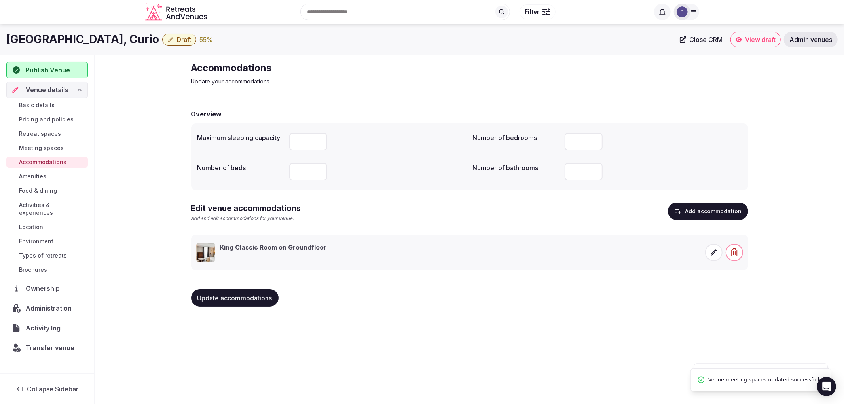
click at [248, 298] on span "Update accommodations" at bounding box center [234, 298] width 75 height 8
click at [53, 192] on span "Food & dining" at bounding box center [38, 191] width 38 height 8
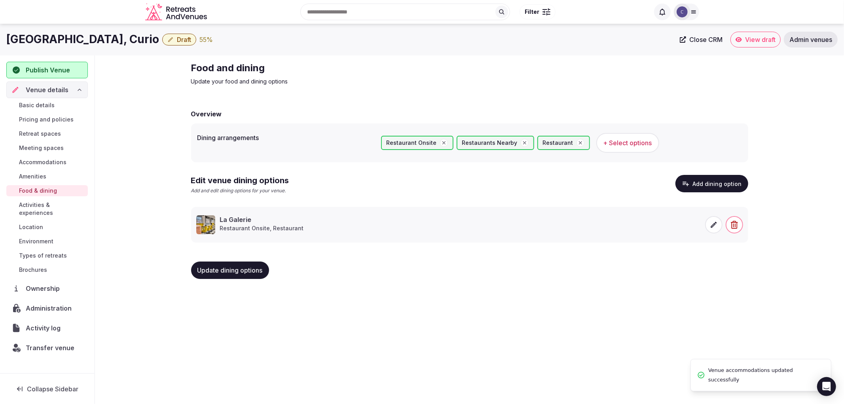
click at [208, 264] on button "Update dining options" at bounding box center [230, 270] width 78 height 17
click at [48, 252] on span "Types of retreats" at bounding box center [43, 256] width 48 height 8
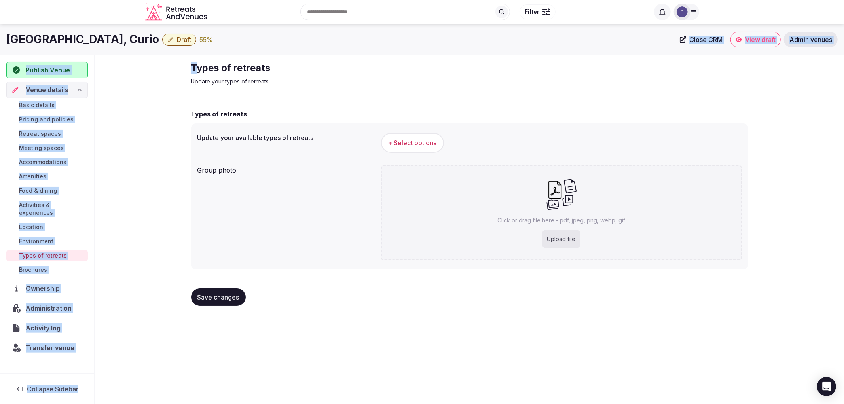
drag, startPoint x: 195, startPoint y: 69, endPoint x: 309, endPoint y: 71, distance: 114.4
click at [342, 55] on div "[GEOGRAPHIC_DATA] Plage, Curio Draft 55 % Close CRM View draft Admin venues Pub…" at bounding box center [422, 211] width 844 height 375
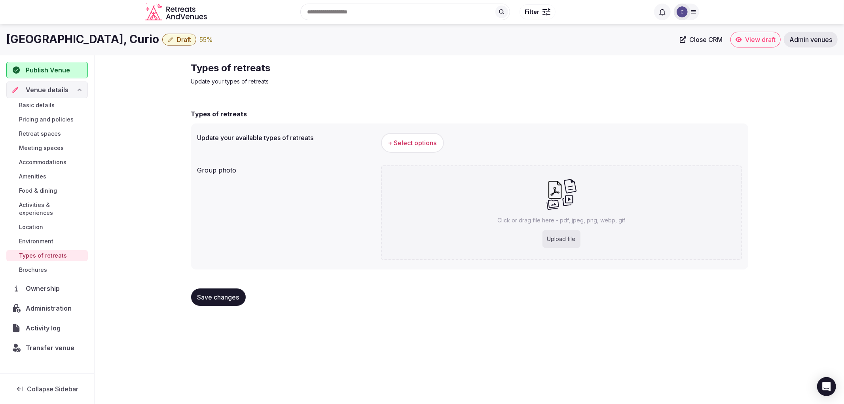
click at [295, 76] on div "Types of retreats Update your types of retreats" at bounding box center [324, 74] width 266 height 24
drag, startPoint x: 203, startPoint y: 68, endPoint x: 370, endPoint y: 58, distance: 166.5
click at [370, 58] on div "Types of retreats Update your types of retreats Types of retreats Update your a…" at bounding box center [470, 186] width 570 height 263
copy h2 "Types of retreats"
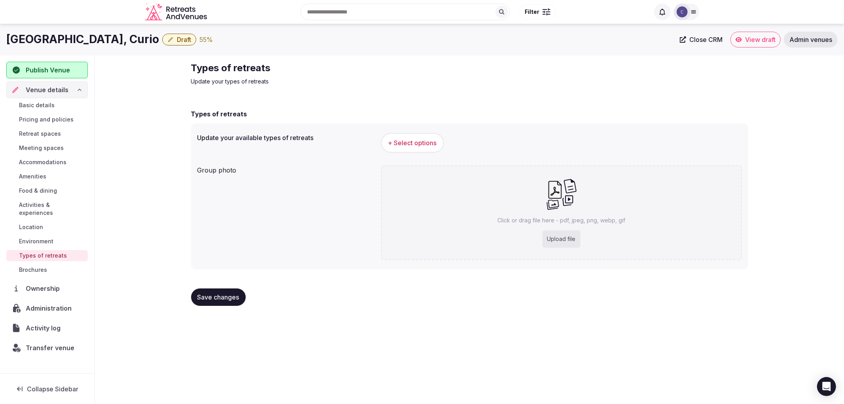
click at [134, 38] on h1 "[GEOGRAPHIC_DATA], Curio" at bounding box center [82, 39] width 153 height 15
copy div "[GEOGRAPHIC_DATA], Curio"
click at [564, 240] on div "Upload file" at bounding box center [561, 238] width 38 height 17
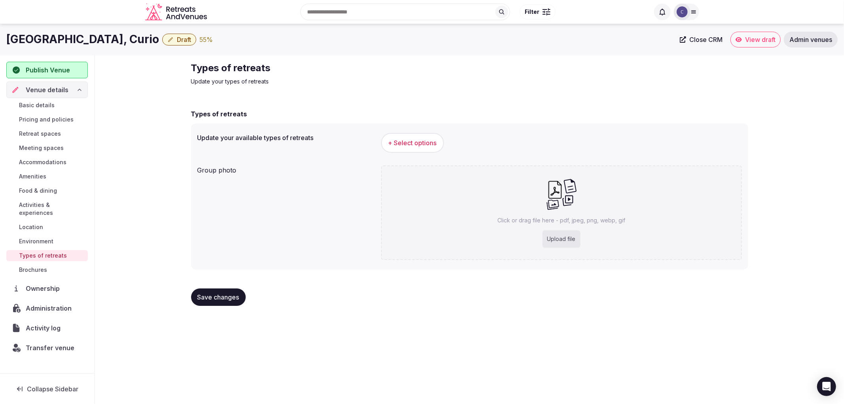
type input "**********"
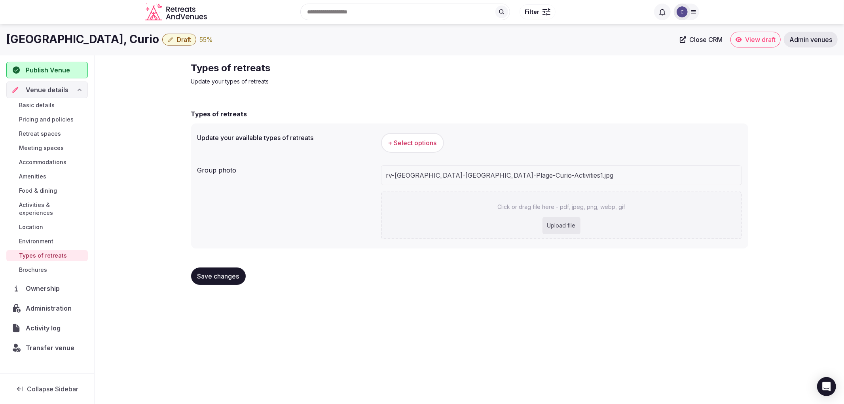
click at [422, 135] on button "+ Select options" at bounding box center [412, 143] width 63 height 20
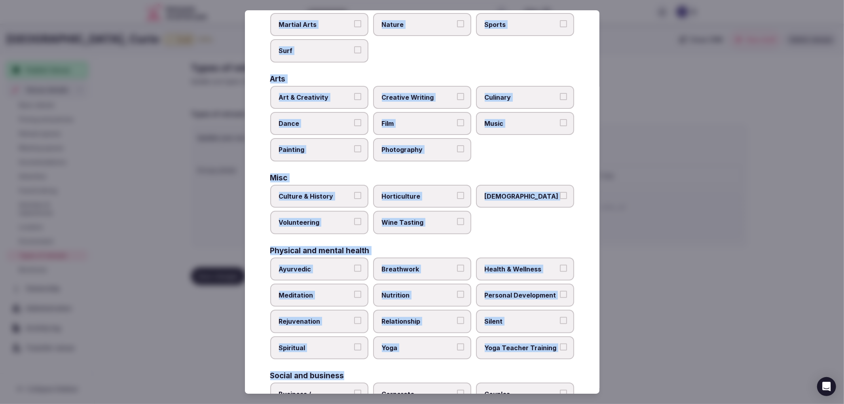
scroll to position [206, 0]
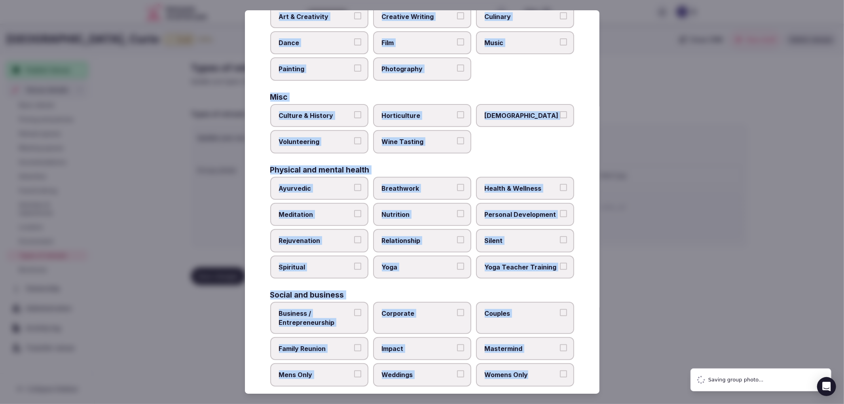
copy div "Active Adventure Cold Water Exposure Cycling Golf Hunting & Fishing Kiteboardin…"
drag, startPoint x: 267, startPoint y: 86, endPoint x: 551, endPoint y: 356, distance: 391.8
click at [551, 356] on div "Select your types of retreats Choose all applicable types of retreats offered. …" at bounding box center [422, 202] width 355 height 384
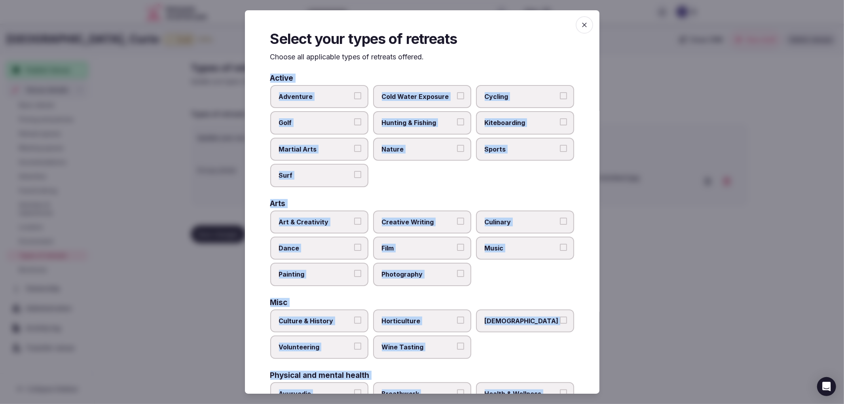
scroll to position [0, 0]
click at [386, 174] on div "Adventure Cold Water Exposure Cycling Golf Hunting & Fishing Kiteboarding Marti…" at bounding box center [422, 136] width 304 height 102
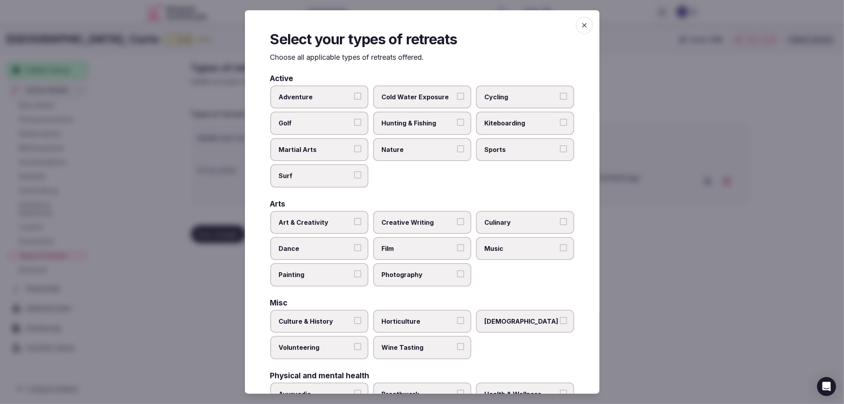
click at [491, 104] on label "Cycling" at bounding box center [525, 96] width 98 height 23
click at [560, 100] on button "Cycling" at bounding box center [563, 96] width 7 height 7
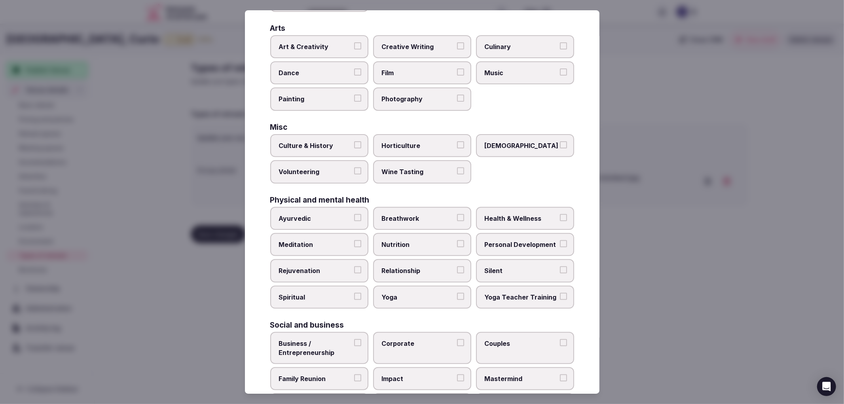
scroll to position [206, 0]
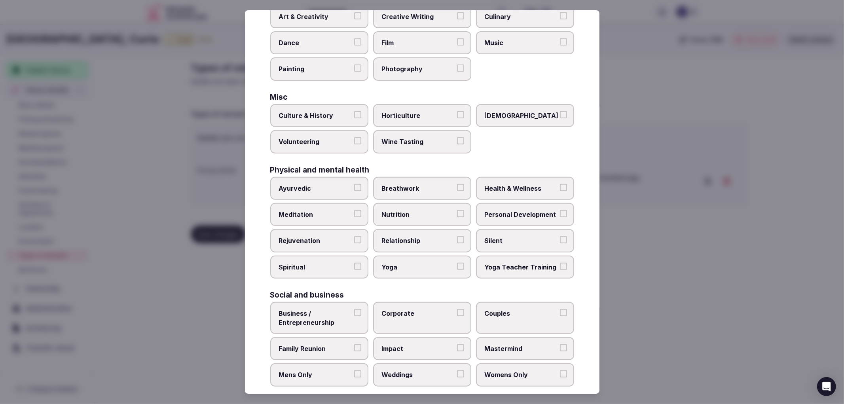
click at [529, 184] on span "Health & Wellness" at bounding box center [521, 188] width 73 height 9
click at [560, 184] on button "Health & Wellness" at bounding box center [563, 187] width 7 height 7
click at [339, 210] on span "Meditation" at bounding box center [315, 214] width 73 height 9
click at [354, 210] on button "Meditation" at bounding box center [357, 213] width 7 height 7
click at [449, 263] on span "Yoga" at bounding box center [418, 267] width 73 height 9
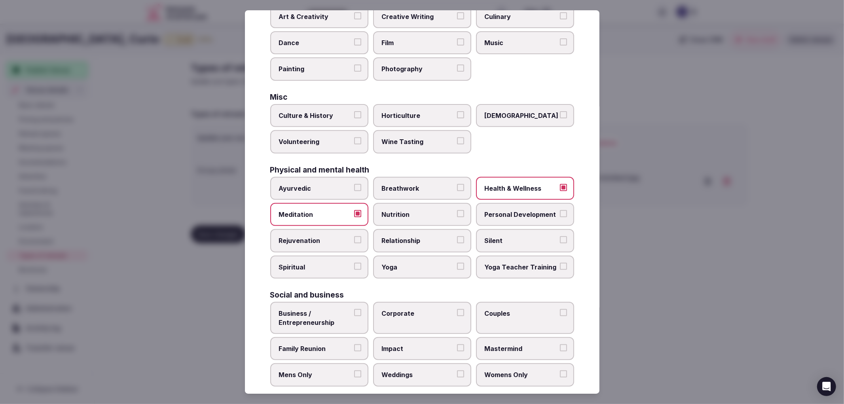
click at [457, 263] on button "Yoga" at bounding box center [460, 266] width 7 height 7
click at [378, 317] on label "Corporate" at bounding box center [422, 318] width 98 height 32
click at [457, 316] on button "Corporate" at bounding box center [460, 312] width 7 height 7
click at [343, 344] on span "Family Reunion" at bounding box center [315, 348] width 73 height 9
click at [354, 344] on button "Family Reunion" at bounding box center [357, 347] width 7 height 7
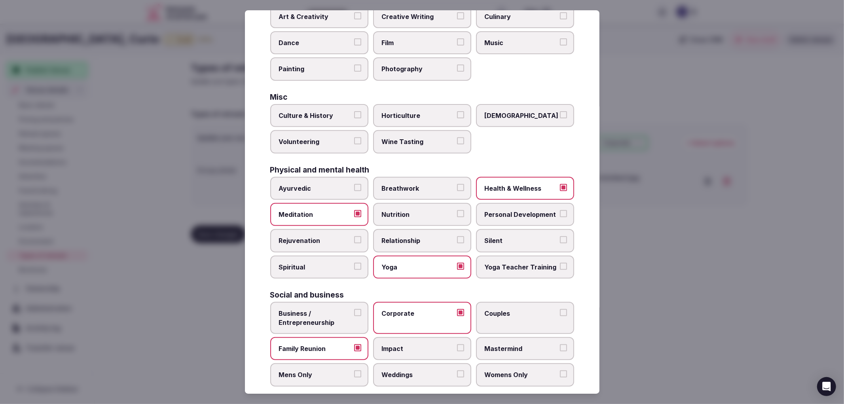
click at [397, 370] on span "Weddings" at bounding box center [418, 374] width 73 height 9
click at [457, 370] on button "Weddings" at bounding box center [460, 373] width 7 height 7
click at [745, 339] on div at bounding box center [422, 202] width 844 height 404
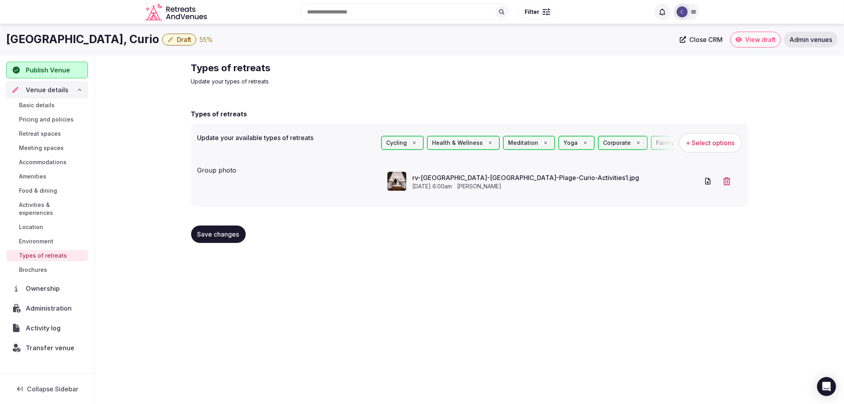
click at [235, 240] on button "Save changes" at bounding box center [218, 234] width 55 height 17
click at [233, 240] on button "Save changes" at bounding box center [218, 234] width 55 height 17
click at [52, 237] on span "Environment" at bounding box center [36, 241] width 34 height 8
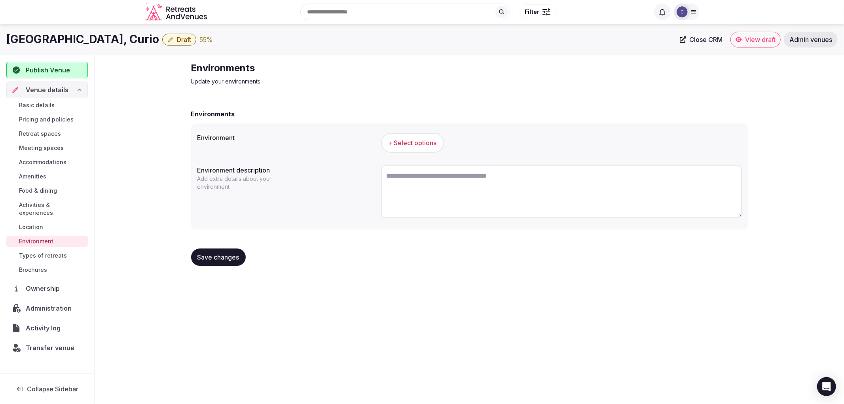
click at [198, 69] on h2 "Environments" at bounding box center [324, 68] width 266 height 13
copy h2 "Environments"
click at [454, 192] on textarea at bounding box center [561, 191] width 361 height 52
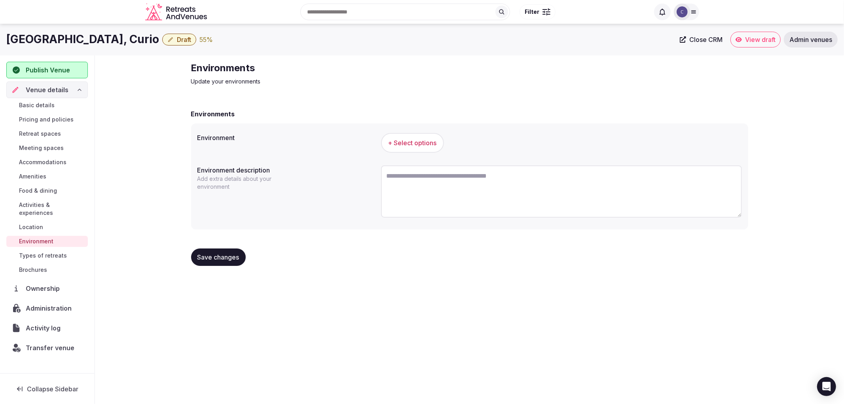
paste textarea "**********"
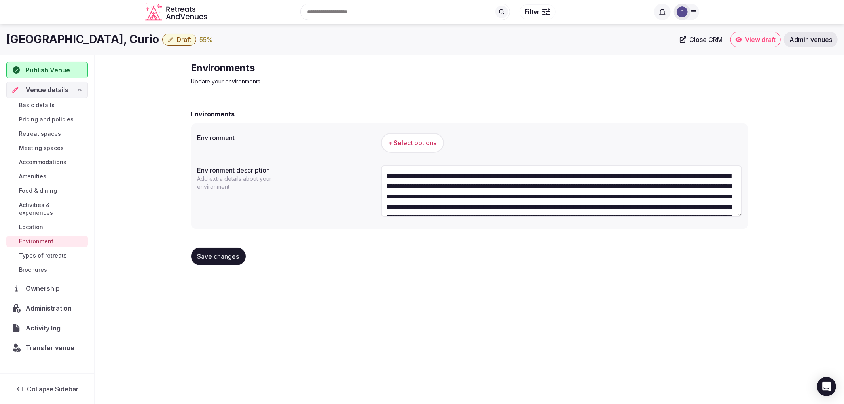
scroll to position [25, 0]
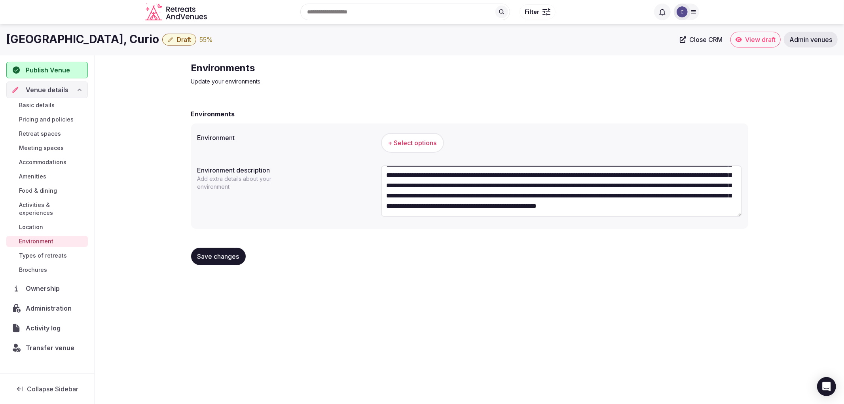
type textarea "**********"
click at [390, 135] on button "+ Select options" at bounding box center [412, 143] width 63 height 20
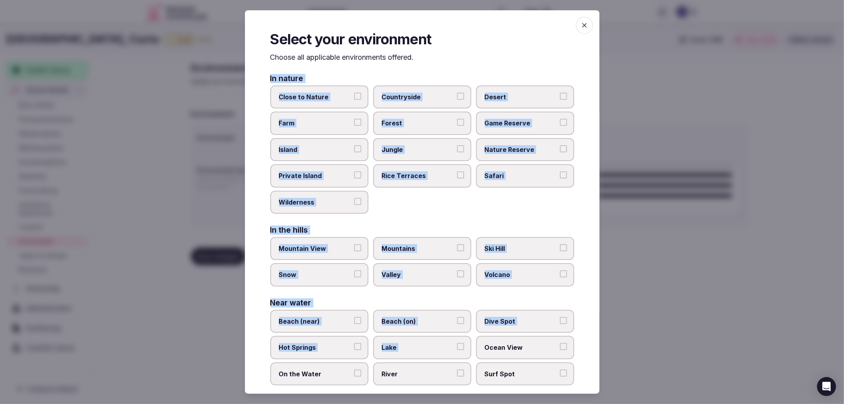
scroll to position [74, 0]
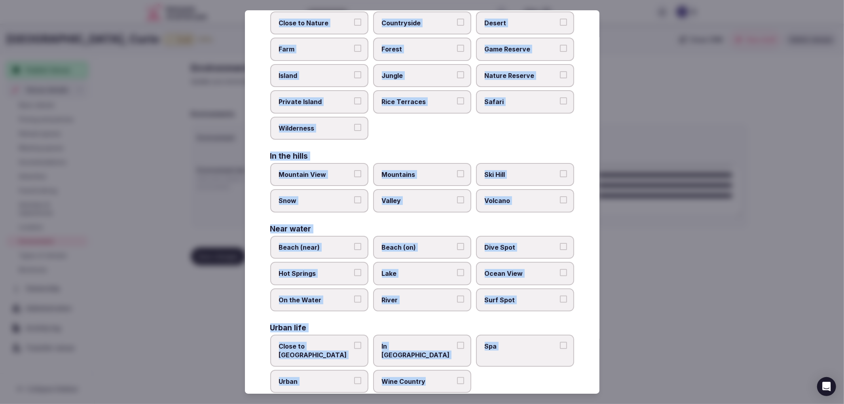
drag, startPoint x: 262, startPoint y: 78, endPoint x: 485, endPoint y: 374, distance: 370.4
click at [485, 374] on div "Select your environment Choose all applicable environments offered. In nature C…" at bounding box center [422, 202] width 355 height 384
copy div "In nature Close to [GEOGRAPHIC_DATA] Private Island [GEOGRAPHIC_DATA] Safari Wi…"
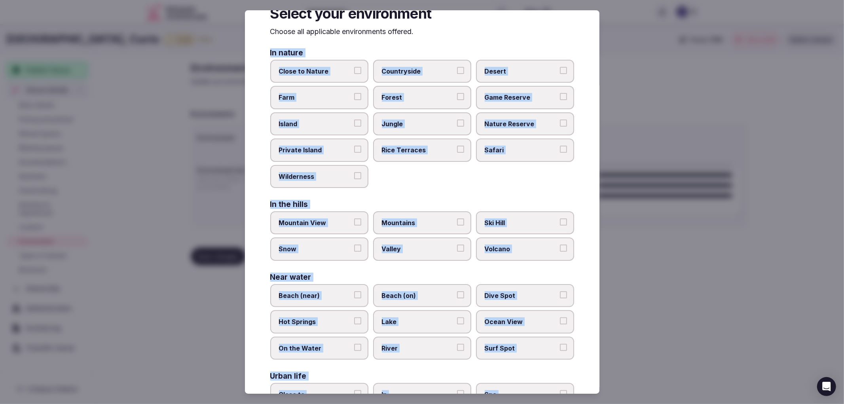
scroll to position [0, 0]
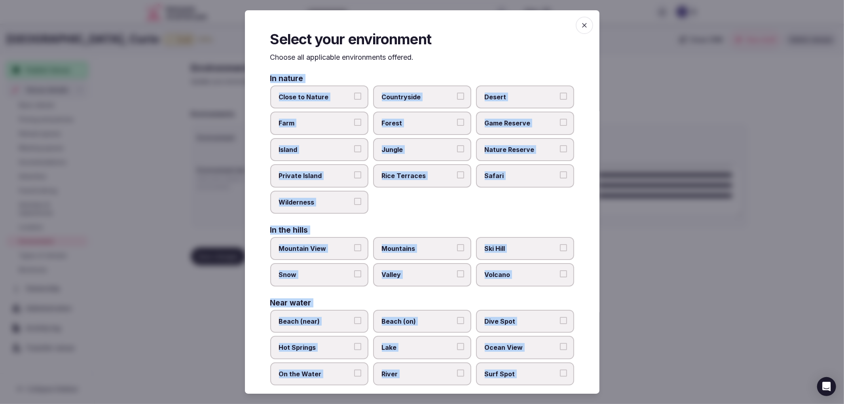
click at [337, 148] on span "Island" at bounding box center [315, 149] width 73 height 9
click at [354, 148] on button "Island" at bounding box center [357, 148] width 7 height 7
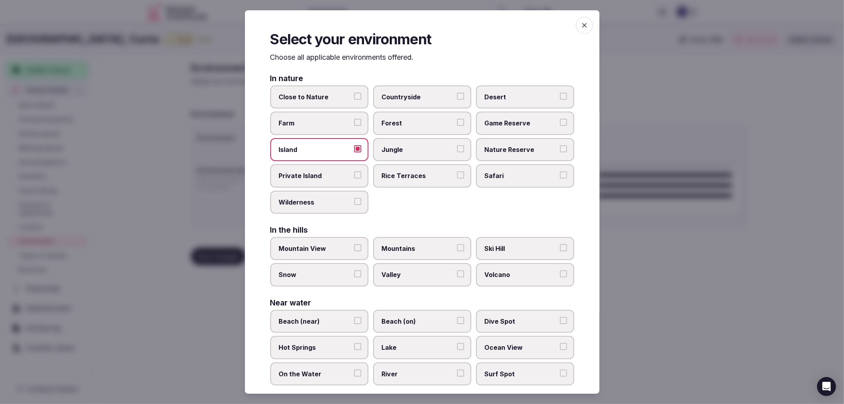
click at [386, 211] on div "In nature Close to [GEOGRAPHIC_DATA] Private Island [GEOGRAPHIC_DATA] Safari Wi…" at bounding box center [422, 271] width 304 height 392
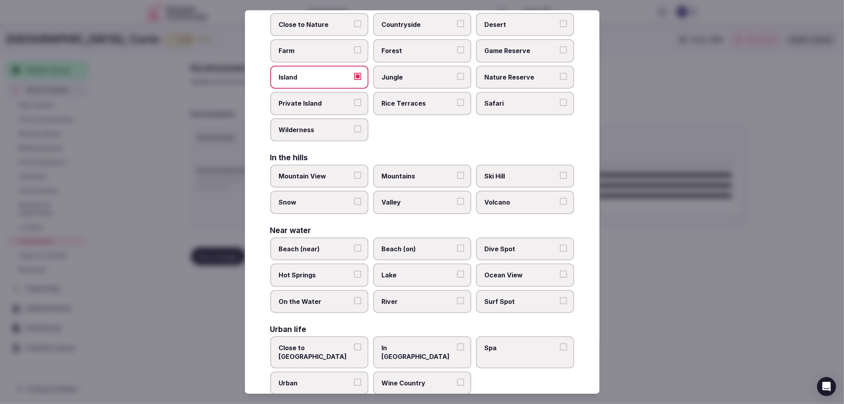
scroll to position [74, 0]
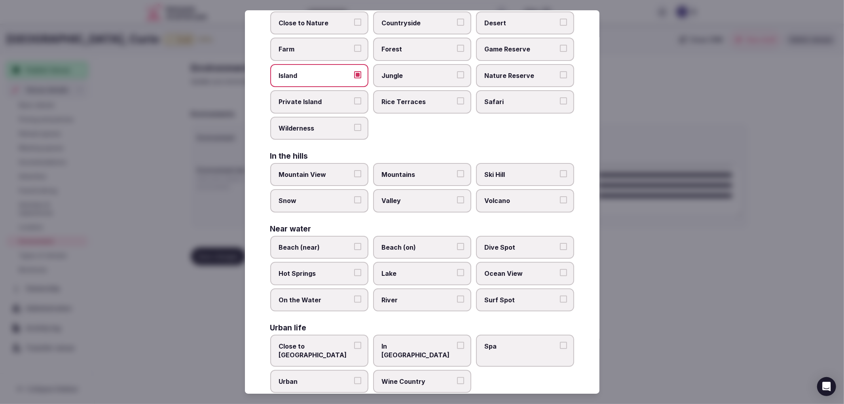
click at [341, 247] on label "Beach (near)" at bounding box center [319, 247] width 98 height 23
click at [354, 247] on button "Beach (near)" at bounding box center [357, 246] width 7 height 7
click at [414, 250] on label "Beach (on)" at bounding box center [422, 247] width 98 height 23
click at [457, 250] on button "Beach (on)" at bounding box center [460, 246] width 7 height 7
click at [355, 243] on button "Beach (near)" at bounding box center [357, 246] width 7 height 7
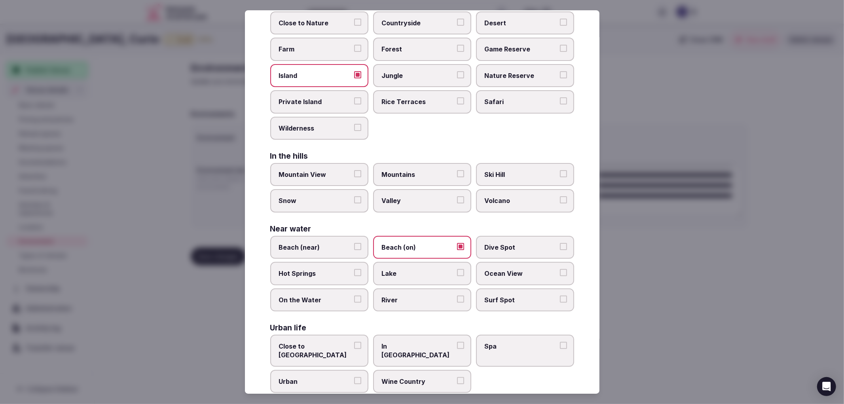
click at [485, 342] on span "Spa" at bounding box center [521, 346] width 73 height 9
click at [560, 342] on button "Spa" at bounding box center [563, 345] width 7 height 7
click at [677, 299] on div at bounding box center [422, 202] width 844 height 404
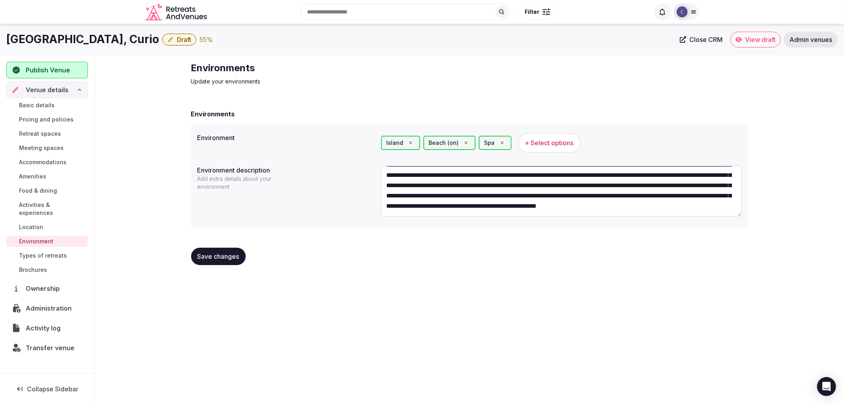
click at [226, 250] on button "Save changes" at bounding box center [218, 256] width 55 height 17
click at [224, 243] on div "Save changes" at bounding box center [469, 256] width 557 height 30
click at [227, 250] on button "Save changes" at bounding box center [218, 256] width 55 height 17
click at [35, 176] on span "Amenities" at bounding box center [32, 177] width 27 height 8
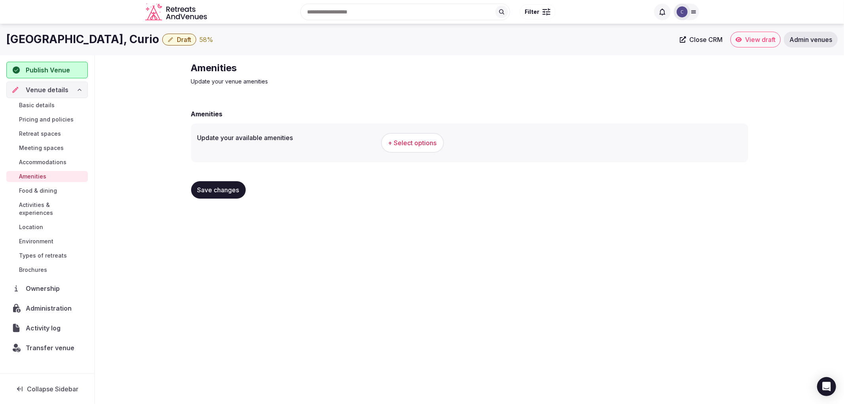
click at [407, 143] on span "+ Select options" at bounding box center [412, 142] width 49 height 9
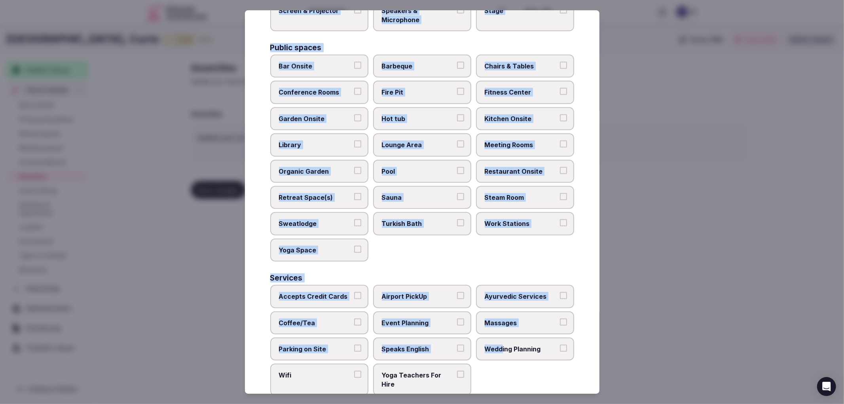
scroll to position [309, 0]
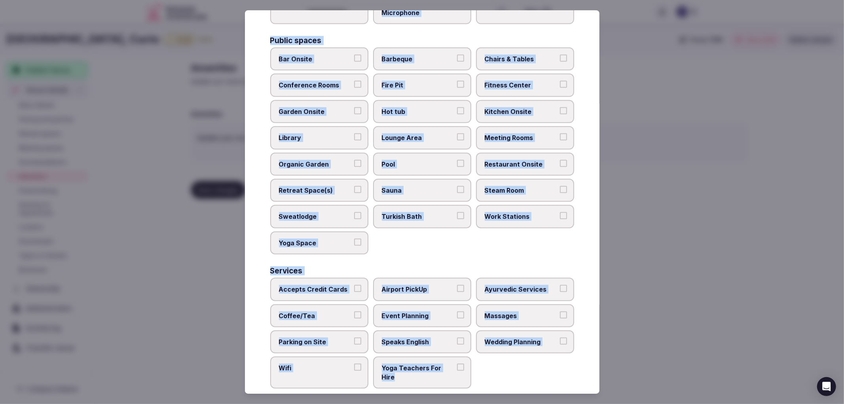
drag, startPoint x: 266, startPoint y: 73, endPoint x: 491, endPoint y: 367, distance: 369.7
click at [491, 367] on div "Select your venue amenities Choose all applicable amenities offered. Activities…" at bounding box center [422, 202] width 355 height 384
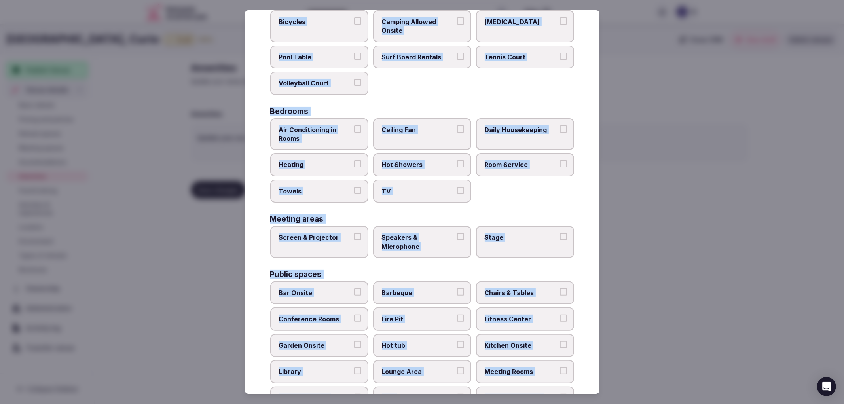
scroll to position [0, 0]
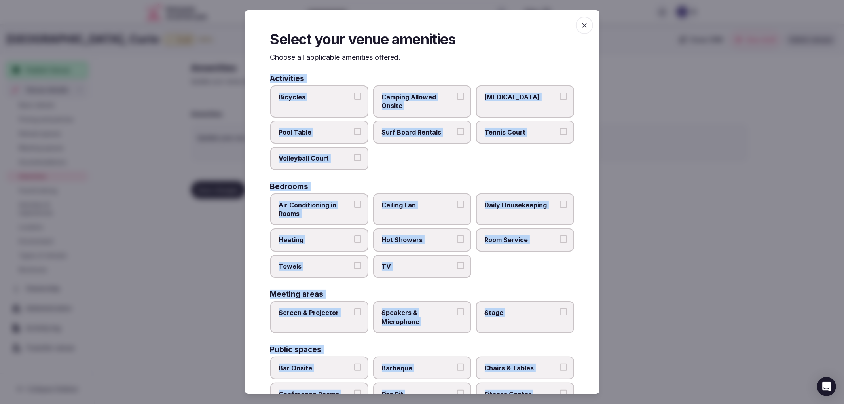
click at [323, 107] on label "Bicycles" at bounding box center [319, 101] width 98 height 32
click at [354, 100] on button "Bicycles" at bounding box center [357, 96] width 7 height 7
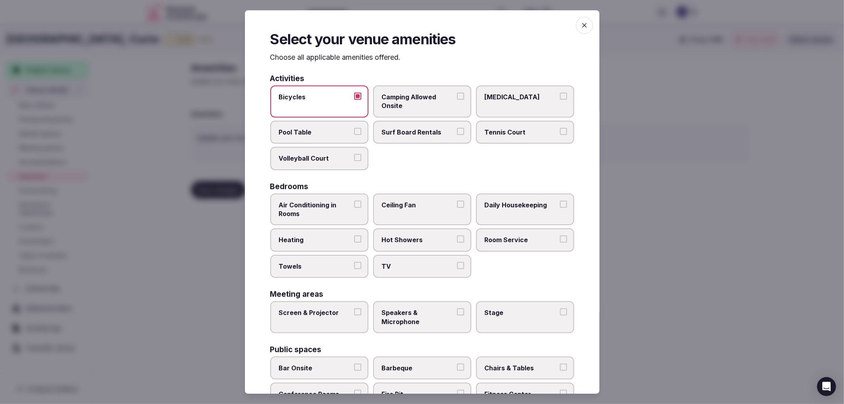
click at [334, 210] on span "Air Conditioning in Rooms" at bounding box center [315, 210] width 73 height 18
click at [354, 208] on button "Air Conditioning in Rooms" at bounding box center [357, 204] width 7 height 7
click at [337, 243] on label "Heating" at bounding box center [319, 239] width 98 height 23
click at [354, 243] on button "Heating" at bounding box center [357, 238] width 7 height 7
click at [345, 270] on label "Towels" at bounding box center [319, 266] width 98 height 23
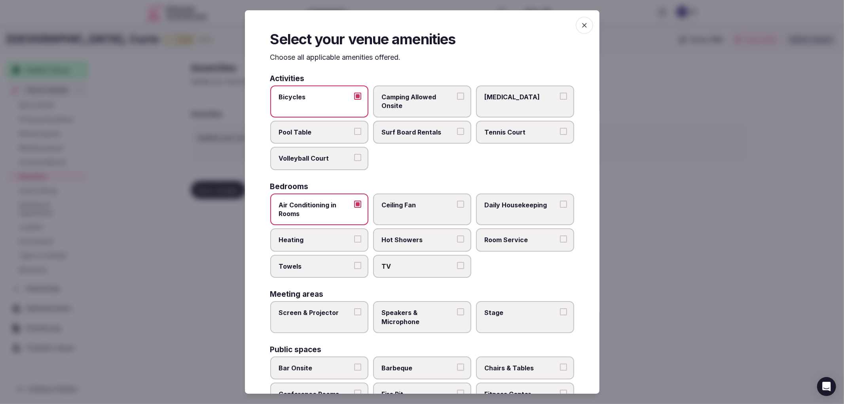
click at [354, 269] on button "Towels" at bounding box center [357, 265] width 7 height 7
drag, startPoint x: 403, startPoint y: 231, endPoint x: 403, endPoint y: 225, distance: 6.3
click at [403, 231] on label "Hot Showers" at bounding box center [422, 239] width 98 height 23
click at [457, 235] on button "Hot Showers" at bounding box center [460, 238] width 7 height 7
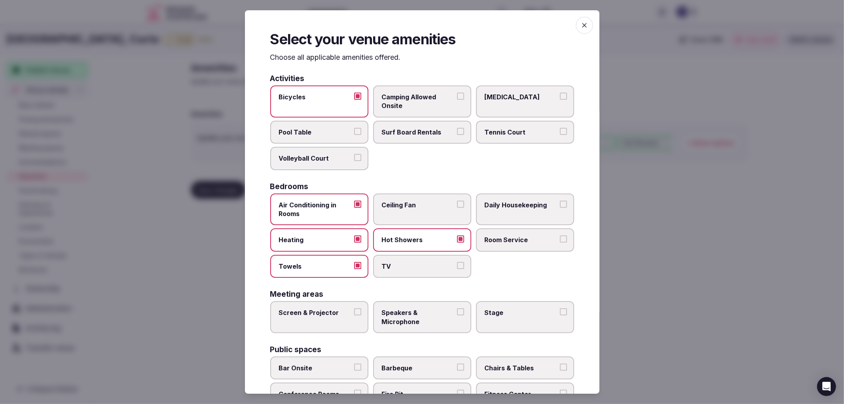
click at [403, 220] on label "Ceiling Fan" at bounding box center [422, 209] width 98 height 32
click at [457, 208] on button "Ceiling Fan" at bounding box center [460, 204] width 7 height 7
click at [412, 262] on span "TV" at bounding box center [418, 266] width 73 height 9
click at [457, 262] on button "TV" at bounding box center [460, 265] width 7 height 7
click at [491, 244] on label "Room Service" at bounding box center [525, 239] width 98 height 23
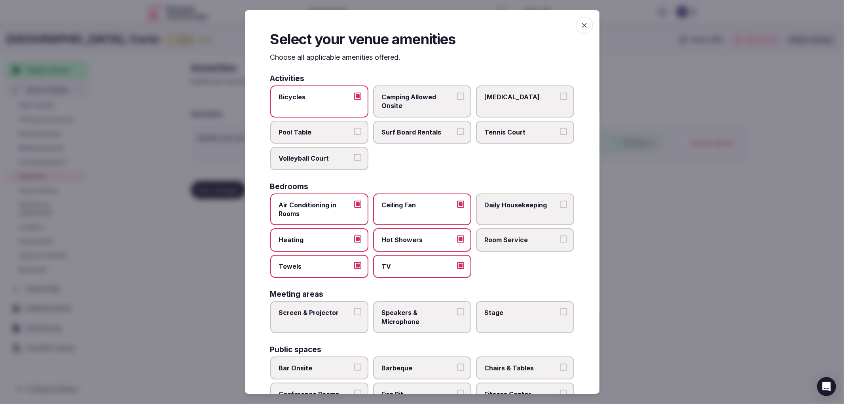
click at [560, 243] on button "Room Service" at bounding box center [563, 238] width 7 height 7
drag, startPoint x: 499, startPoint y: 214, endPoint x: 391, endPoint y: 195, distance: 109.7
click at [499, 214] on label "Daily Housekeeping" at bounding box center [525, 209] width 98 height 32
click at [560, 208] on button "Daily Housekeeping" at bounding box center [563, 204] width 7 height 7
click at [343, 319] on label "Screen & Projector" at bounding box center [319, 317] width 98 height 32
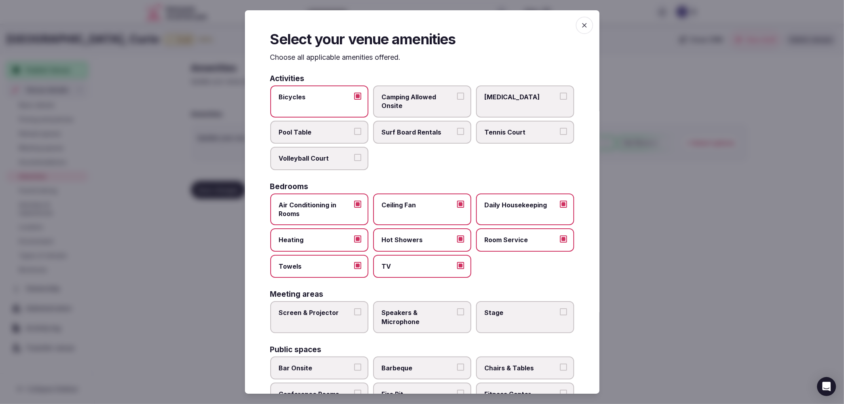
click at [354, 315] on button "Screen & Projector" at bounding box center [357, 311] width 7 height 7
click at [398, 309] on span "Speakers & Microphone" at bounding box center [418, 317] width 73 height 18
click at [389, 318] on span "Speakers & Microphone" at bounding box center [418, 317] width 73 height 18
click at [457, 315] on button "Speakers & Microphone" at bounding box center [460, 311] width 7 height 7
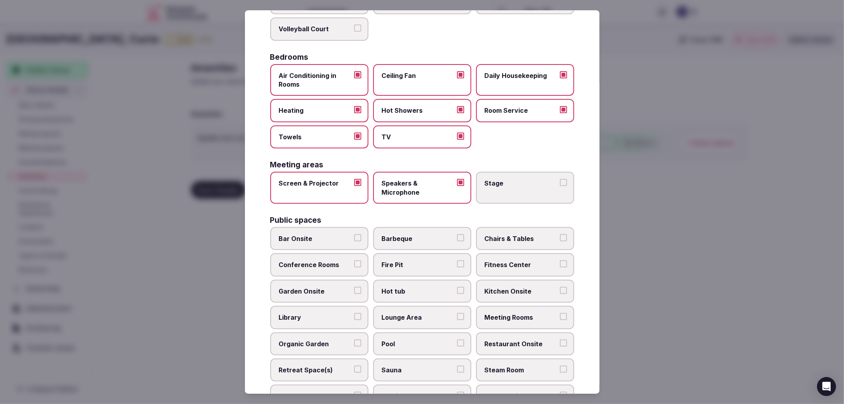
scroll to position [132, 0]
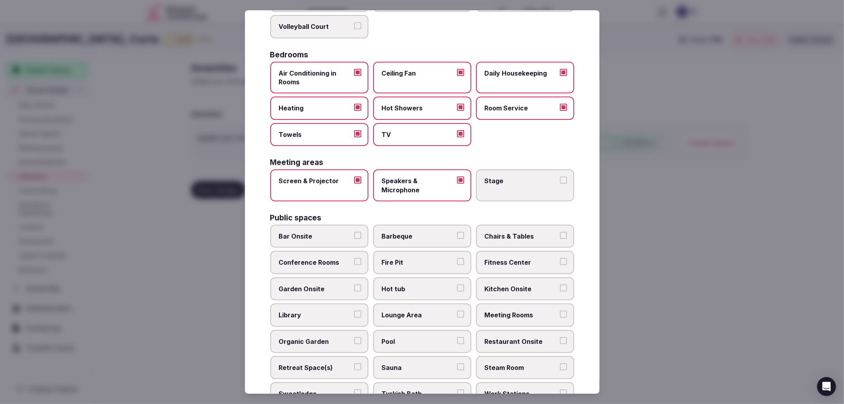
click at [340, 235] on span "Bar Onsite" at bounding box center [315, 236] width 73 height 9
click at [354, 235] on button "Bar Onsite" at bounding box center [357, 235] width 7 height 7
drag, startPoint x: 340, startPoint y: 255, endPoint x: 345, endPoint y: 254, distance: 5.4
click at [343, 258] on span "Conference Rooms" at bounding box center [315, 262] width 73 height 9
click at [354, 258] on button "Conference Rooms" at bounding box center [357, 261] width 7 height 7
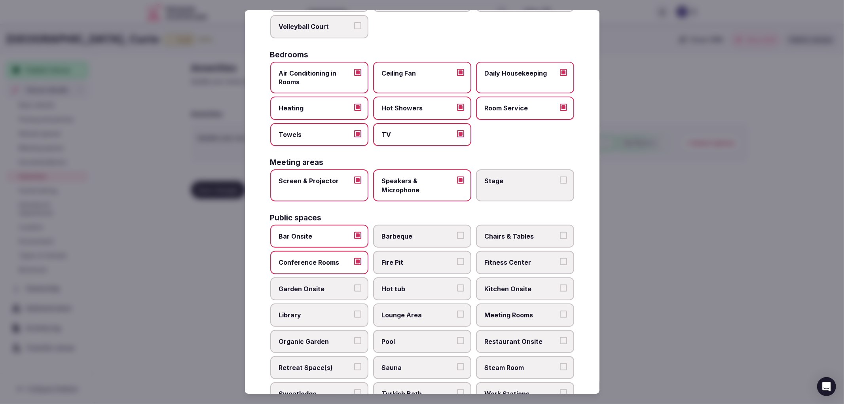
click at [515, 225] on label "Chairs & Tables" at bounding box center [525, 236] width 98 height 23
click at [560, 232] on button "Chairs & Tables" at bounding box center [563, 235] width 7 height 7
click at [513, 251] on label "Fitness Center" at bounding box center [525, 262] width 98 height 23
click at [560, 258] on button "Fitness Center" at bounding box center [563, 261] width 7 height 7
click at [318, 284] on span "Garden Onsite" at bounding box center [315, 288] width 73 height 9
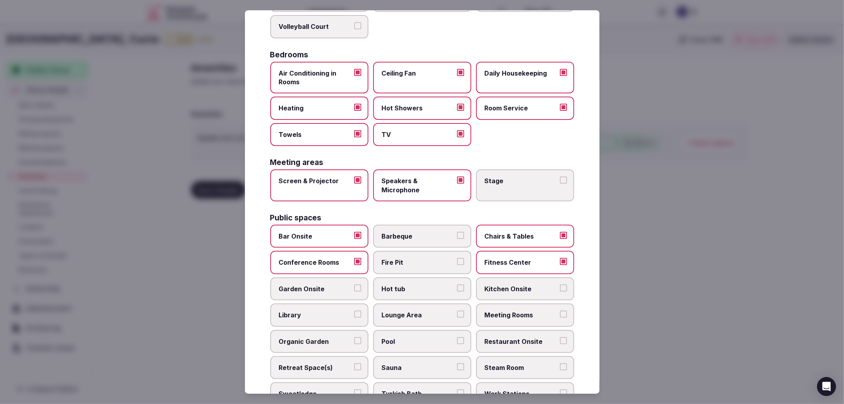
click at [354, 284] on button "Garden Onsite" at bounding box center [357, 287] width 7 height 7
click at [343, 277] on label "Garden Onsite" at bounding box center [319, 288] width 98 height 23
click at [354, 284] on button "Garden Onsite" at bounding box center [357, 287] width 7 height 7
click at [476, 285] on label "Kitchen Onsite" at bounding box center [525, 288] width 98 height 23
click at [560, 285] on button "Kitchen Onsite" at bounding box center [563, 287] width 7 height 7
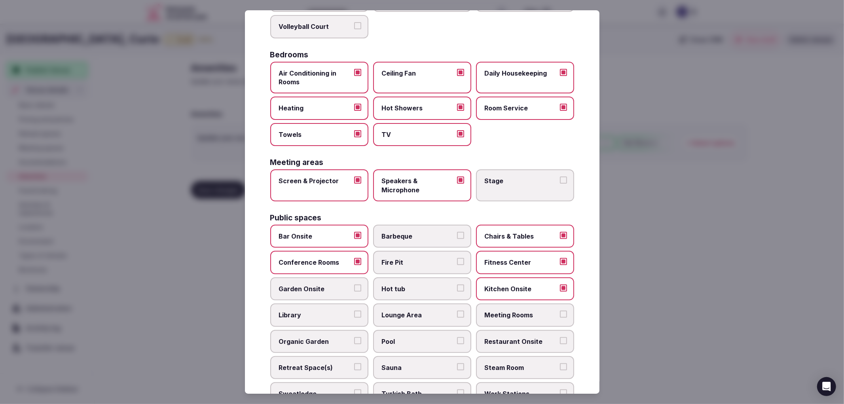
click at [321, 313] on label "Library" at bounding box center [319, 314] width 98 height 23
click at [354, 313] on button "Library" at bounding box center [357, 314] width 7 height 7
click at [476, 315] on label "Meeting Rooms" at bounding box center [525, 314] width 98 height 23
click at [560, 315] on button "Meeting Rooms" at bounding box center [563, 314] width 7 height 7
click at [329, 339] on label "Organic Garden" at bounding box center [319, 341] width 98 height 23
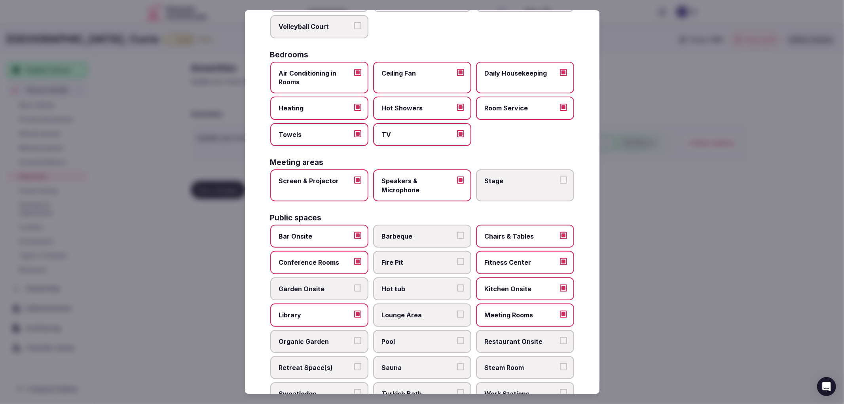
click at [354, 339] on button "Organic Garden" at bounding box center [357, 340] width 7 height 7
click at [342, 337] on span "Organic Garden" at bounding box center [315, 341] width 73 height 9
click at [354, 337] on button "Organic Garden" at bounding box center [357, 340] width 7 height 7
drag, startPoint x: 440, startPoint y: 330, endPoint x: 472, endPoint y: 334, distance: 32.3
click at [441, 337] on span "Pool" at bounding box center [418, 341] width 73 height 9
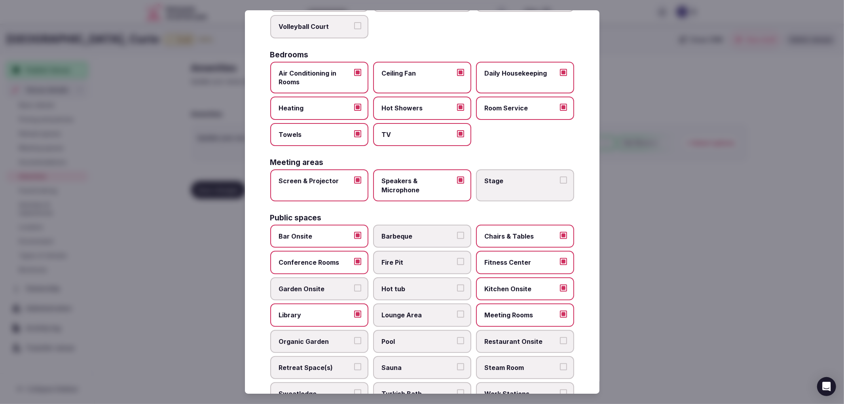
click at [457, 337] on button "Pool" at bounding box center [460, 340] width 7 height 7
click at [510, 337] on span "Restaurant Onsite" at bounding box center [521, 341] width 73 height 9
click at [560, 337] on button "Restaurant Onsite" at bounding box center [563, 340] width 7 height 7
click at [345, 363] on span "Retreat Space(s)" at bounding box center [315, 367] width 73 height 9
click at [354, 363] on button "Retreat Space(s)" at bounding box center [357, 366] width 7 height 7
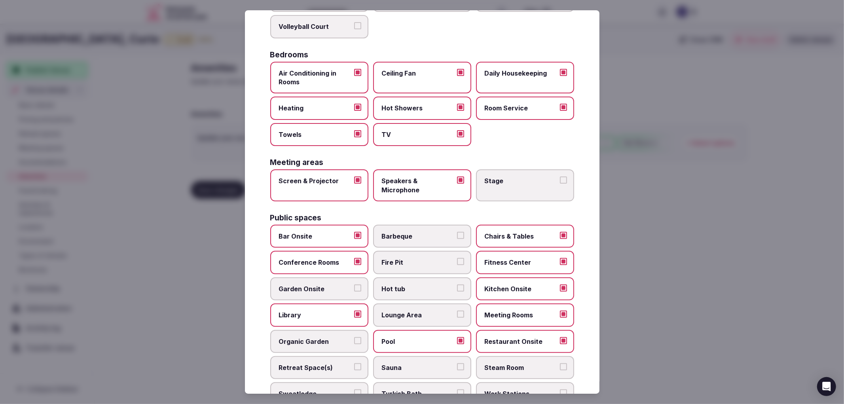
click at [469, 366] on div "Bar Onsite Barbeque Chairs & Tables Conference Rooms Fire Pit Fitness Center Ga…" at bounding box center [422, 328] width 304 height 207
click at [541, 356] on label "Steam Room" at bounding box center [525, 367] width 98 height 23
click at [560, 363] on button "Steam Room" at bounding box center [563, 366] width 7 height 7
click at [408, 363] on span "Sauna" at bounding box center [418, 367] width 73 height 9
click at [457, 363] on button "Sauna" at bounding box center [460, 366] width 7 height 7
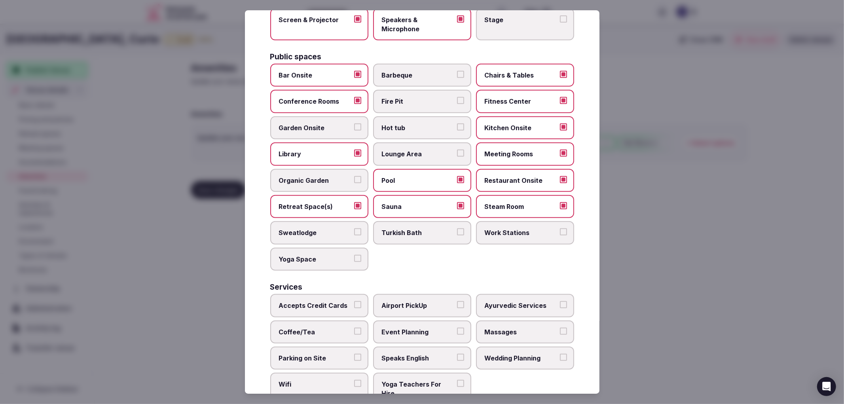
scroll to position [309, 0]
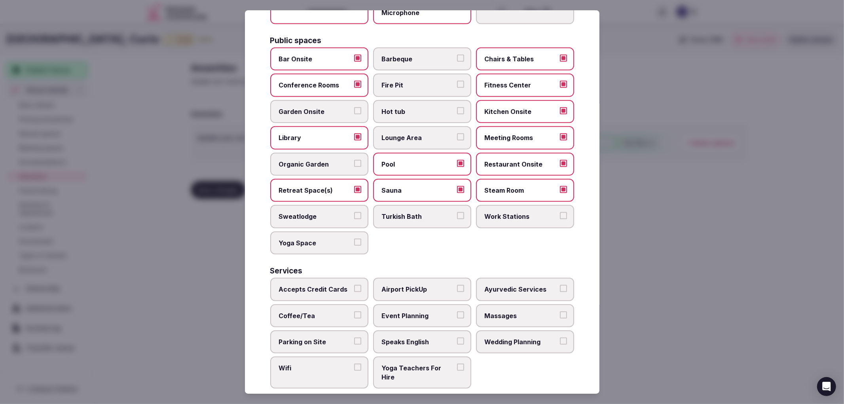
click at [310, 239] on span "Yoga Space" at bounding box center [315, 243] width 73 height 9
click at [354, 239] on button "Yoga Space" at bounding box center [357, 242] width 7 height 7
click at [315, 290] on div "Accepts Credit Cards Airport PickUp Ayurvedic Services Coffee/Tea Event Plannin…" at bounding box center [422, 333] width 304 height 111
click at [387, 285] on span "Airport PickUp" at bounding box center [418, 289] width 73 height 9
click at [457, 285] on button "Airport PickUp" at bounding box center [460, 288] width 7 height 7
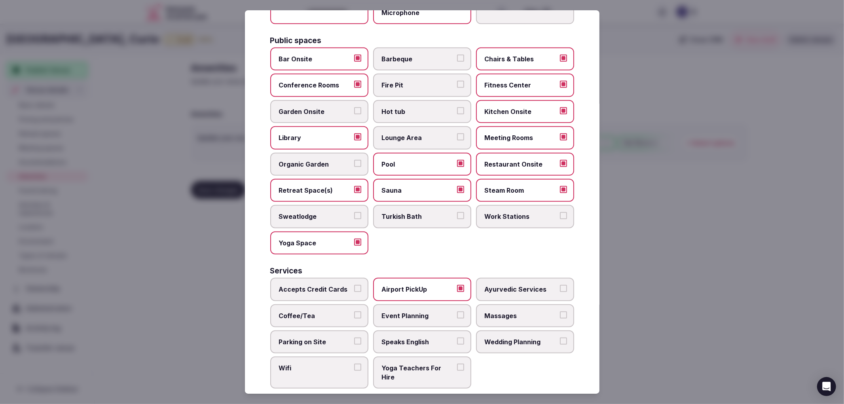
click at [313, 285] on span "Accepts Credit Cards" at bounding box center [315, 289] width 73 height 9
click at [354, 285] on button "Accepts Credit Cards" at bounding box center [357, 288] width 7 height 7
click at [365, 330] on label "Parking on Site" at bounding box center [319, 341] width 98 height 23
click at [361, 338] on button "Parking on Site" at bounding box center [357, 341] width 7 height 7
click at [464, 307] on label "Event Planning" at bounding box center [422, 315] width 98 height 23
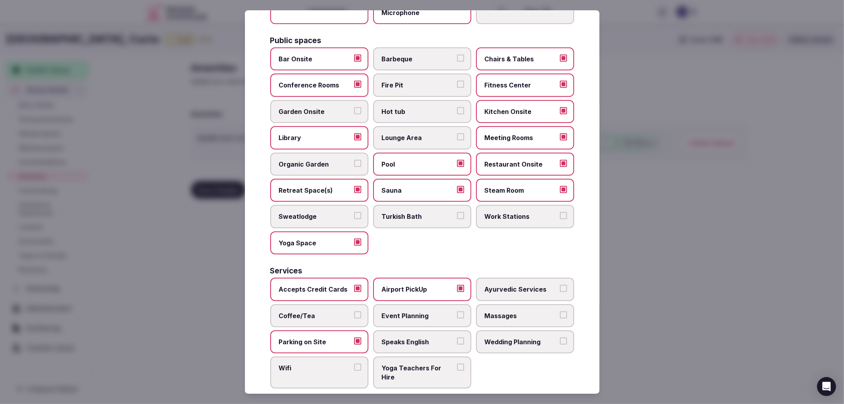
click at [464, 311] on button "Event Planning" at bounding box center [460, 314] width 7 height 7
click at [363, 304] on label "Coffee/Tea" at bounding box center [319, 315] width 98 height 23
click at [361, 311] on button "Coffee/Tea" at bounding box center [357, 314] width 7 height 7
drag, startPoint x: 336, startPoint y: 305, endPoint x: 473, endPoint y: 328, distance: 138.6
click at [341, 311] on span "Coffee/Tea" at bounding box center [315, 315] width 73 height 9
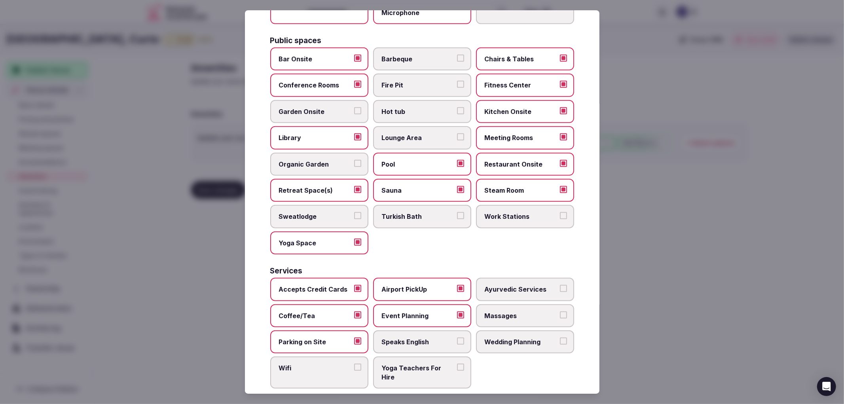
click at [354, 311] on button "Coffee/Tea" at bounding box center [357, 314] width 7 height 7
click at [476, 330] on label "Wedding Planning" at bounding box center [525, 341] width 98 height 23
click at [560, 338] on button "Wedding Planning" at bounding box center [563, 341] width 7 height 7
click at [359, 313] on label "Coffee/Tea" at bounding box center [319, 315] width 98 height 23
click at [359, 313] on button "Coffee/Tea" at bounding box center [357, 314] width 7 height 7
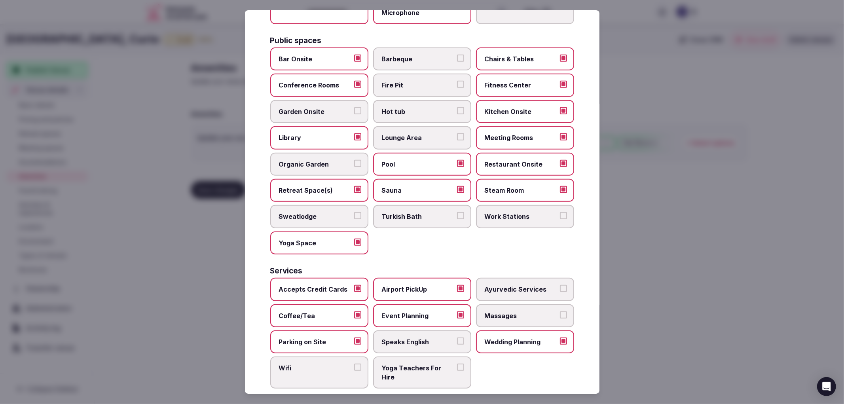
click at [414, 338] on span "Speaks English" at bounding box center [418, 342] width 73 height 9
click at [523, 311] on span "Massages" at bounding box center [521, 315] width 73 height 9
click at [560, 311] on button "Massages" at bounding box center [563, 314] width 7 height 7
click at [362, 358] on label "Wifi" at bounding box center [319, 373] width 98 height 32
click at [361, 364] on button "Wifi" at bounding box center [357, 367] width 7 height 7
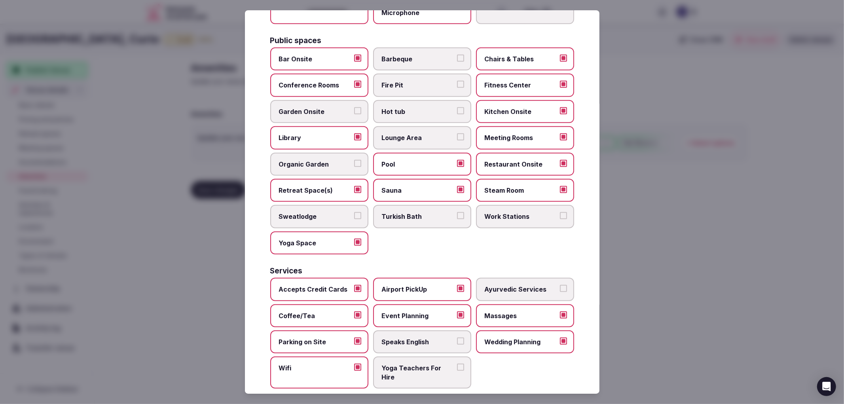
click at [450, 338] on span "Speaks English" at bounding box center [418, 342] width 73 height 9
click at [457, 338] on button "Speaks English" at bounding box center [460, 341] width 7 height 7
click at [725, 286] on div at bounding box center [422, 202] width 844 height 404
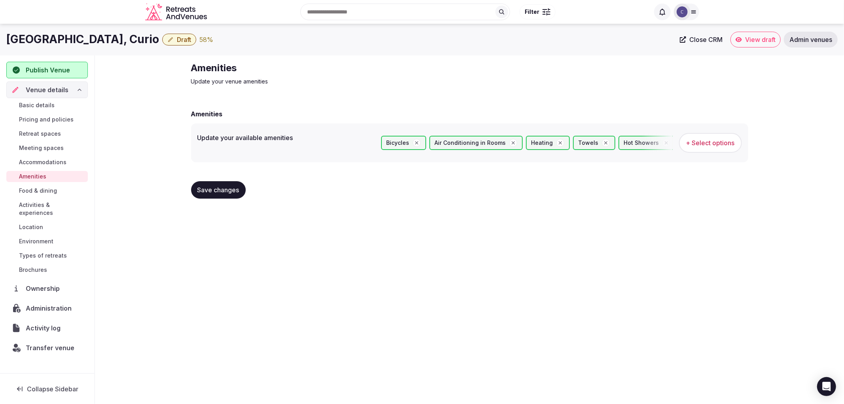
click at [226, 184] on button "Save changes" at bounding box center [218, 189] width 55 height 17
click at [50, 131] on span "Retreat spaces" at bounding box center [40, 134] width 42 height 8
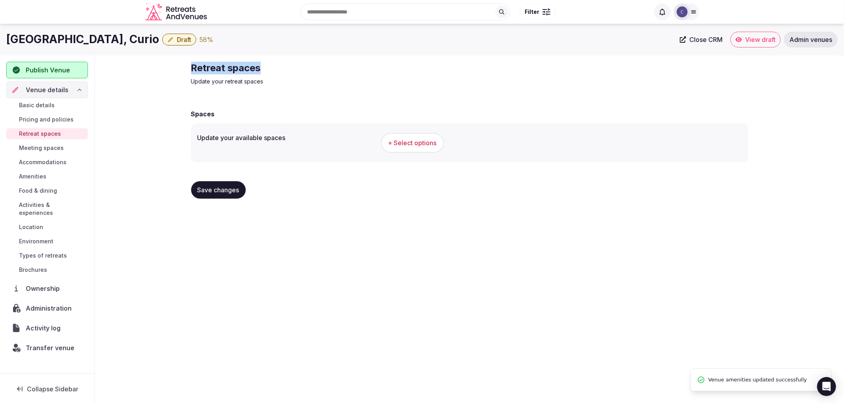
drag, startPoint x: 187, startPoint y: 69, endPoint x: 349, endPoint y: 60, distance: 162.1
click at [343, 63] on div "Retreat spaces Update your retreat spaces Spaces Update your available spaces +…" at bounding box center [470, 133] width 570 height 156
click at [412, 142] on span "+ Select options" at bounding box center [412, 142] width 49 height 9
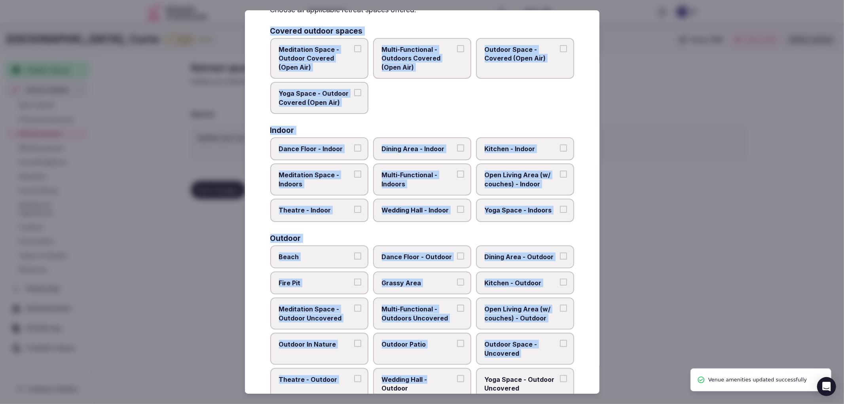
scroll to position [242, 0]
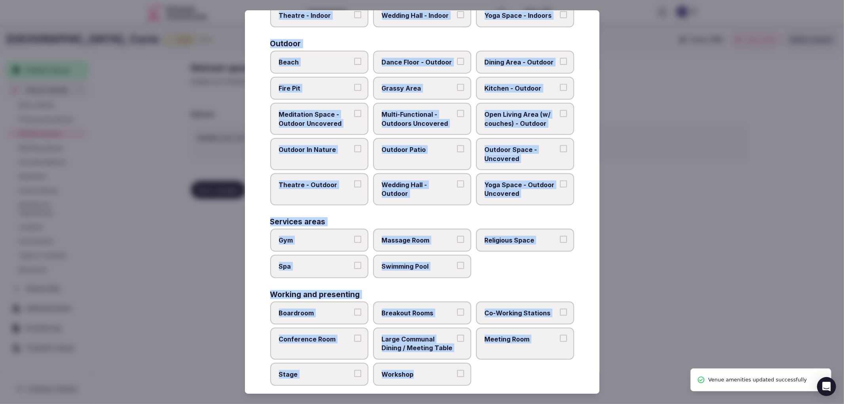
drag, startPoint x: 316, startPoint y: 123, endPoint x: 493, endPoint y: 384, distance: 315.7
click at [493, 384] on div "Select your retreat spaces Choose all applicable retreat spaces offered. Covere…" at bounding box center [422, 202] width 355 height 384
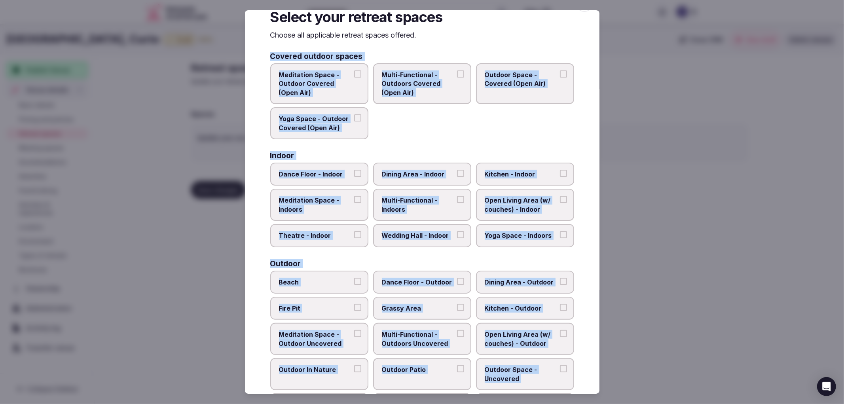
scroll to position [0, 0]
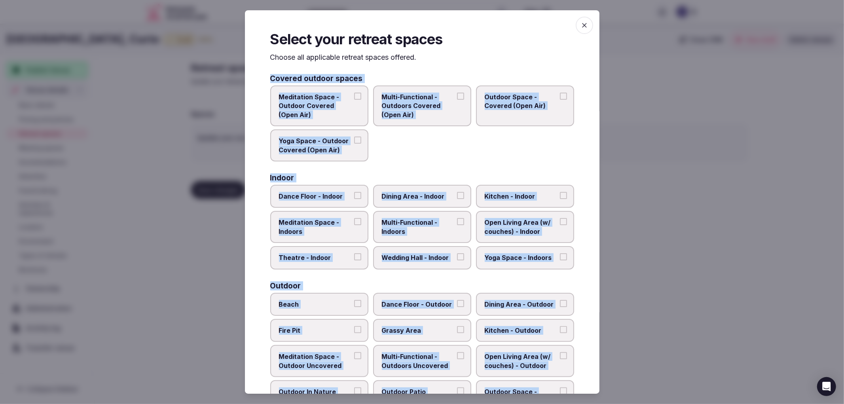
click at [512, 104] on span "Outdoor Space - Covered (Open Air)" at bounding box center [521, 102] width 73 height 18
click at [560, 100] on button "Outdoor Space - Covered (Open Air)" at bounding box center [563, 96] width 7 height 7
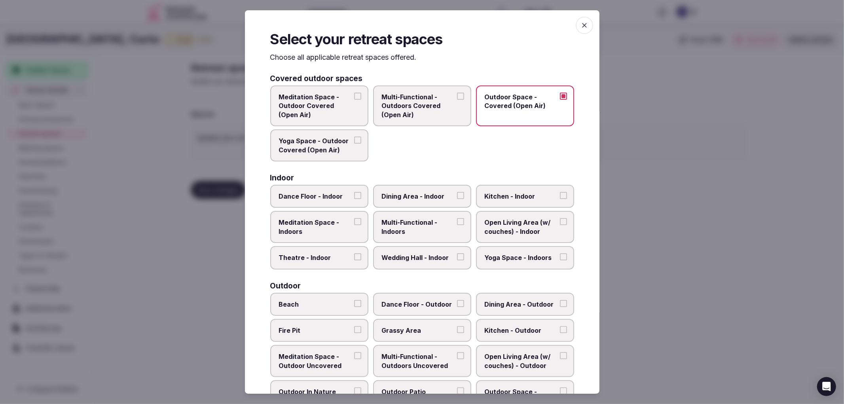
click at [355, 154] on label "Yoga Space - Outdoor Covered (Open Air)" at bounding box center [319, 145] width 98 height 32
click at [355, 144] on button "Yoga Space - Outdoor Covered (Open Air)" at bounding box center [357, 140] width 7 height 7
drag, startPoint x: 505, startPoint y: 191, endPoint x: 389, endPoint y: 206, distance: 117.3
click at [505, 192] on span "Kitchen - Indoor" at bounding box center [521, 196] width 73 height 9
click at [560, 192] on button "Kitchen - Indoor" at bounding box center [563, 195] width 7 height 7
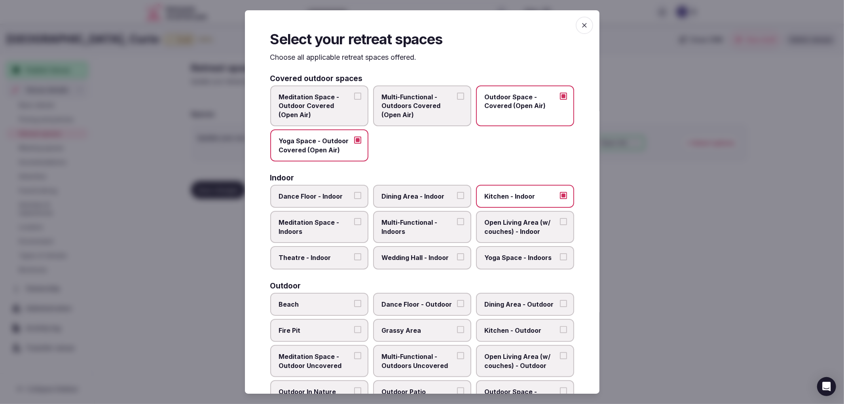
click at [355, 211] on label "Meditation Space - Indoors" at bounding box center [319, 227] width 98 height 32
click at [355, 218] on button "Meditation Space - Indoors" at bounding box center [357, 221] width 7 height 7
click at [421, 220] on span "Multi-Functional - Indoors" at bounding box center [418, 227] width 73 height 18
click at [457, 220] on button "Multi-Functional - Indoors" at bounding box center [460, 221] width 7 height 7
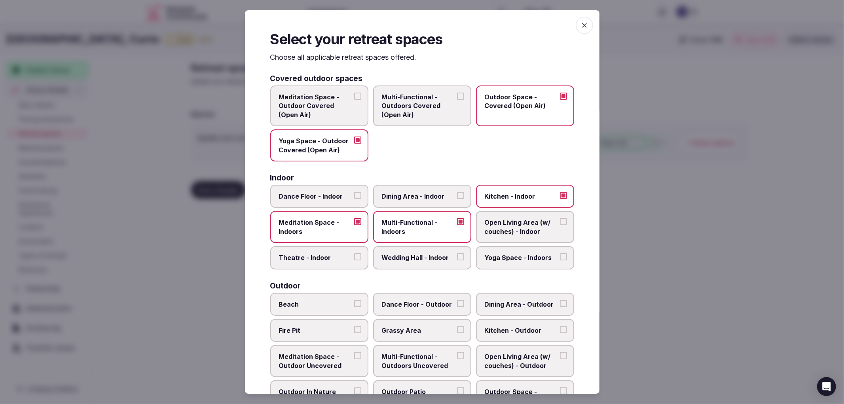
click at [434, 225] on span "Multi-Functional - Indoors" at bounding box center [418, 227] width 73 height 18
click at [457, 225] on button "Multi-Functional - Indoors" at bounding box center [460, 221] width 7 height 7
click at [346, 226] on span "Meditation Space - Indoors" at bounding box center [315, 227] width 73 height 18
click at [354, 225] on button "Meditation Space - Indoors" at bounding box center [357, 221] width 7 height 7
click at [511, 187] on label "Kitchen - Indoor" at bounding box center [525, 196] width 98 height 23
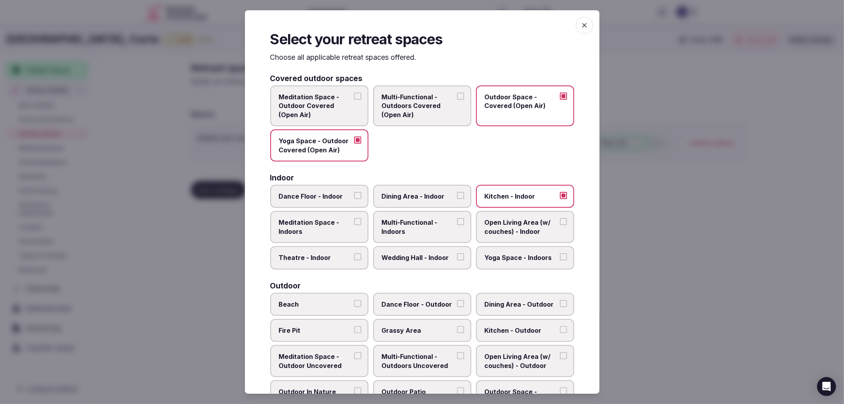
click at [560, 192] on button "Kitchen - Indoor" at bounding box center [563, 195] width 7 height 7
click at [439, 192] on span "Dining Area - Indoor" at bounding box center [418, 196] width 73 height 9
click at [457, 192] on button "Dining Area - Indoor" at bounding box center [460, 195] width 7 height 7
click at [484, 185] on label "Kitchen - Indoor" at bounding box center [525, 196] width 98 height 23
click at [560, 192] on button "Kitchen - Indoor" at bounding box center [563, 195] width 7 height 7
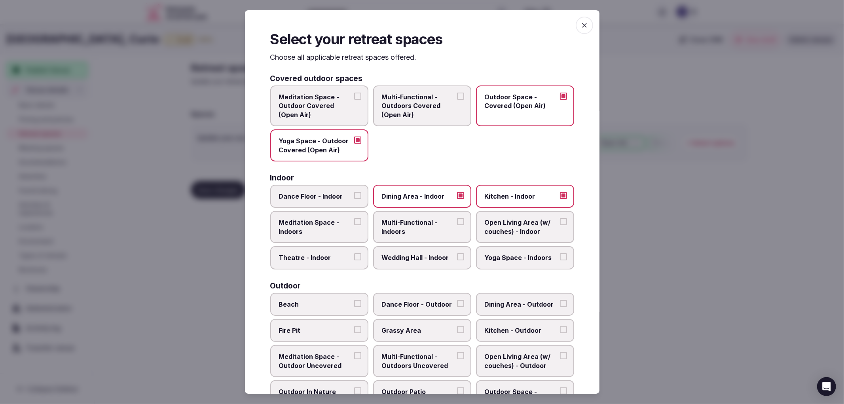
click at [336, 224] on span "Meditation Space - Indoors" at bounding box center [315, 227] width 73 height 18
click at [354, 224] on button "Meditation Space - Indoors" at bounding box center [357, 221] width 7 height 7
click at [493, 223] on span "Open Living Area (w/ couches) - Indoor" at bounding box center [521, 227] width 73 height 18
click at [560, 223] on button "Open Living Area (w/ couches) - Indoor" at bounding box center [563, 221] width 7 height 7
click at [501, 242] on div "Dance Floor - Indoor Dining Area - Indoor Kitchen - Indoor Meditation Space - I…" at bounding box center [422, 227] width 304 height 85
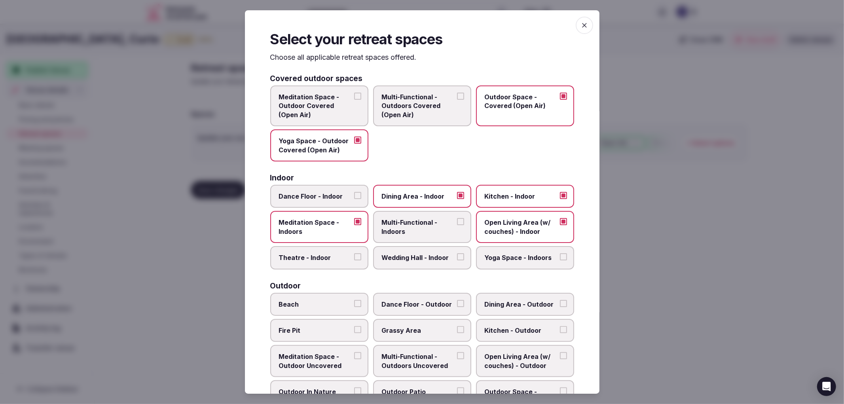
click at [501, 246] on label "Yoga Space - Indoors" at bounding box center [525, 257] width 98 height 23
click at [560, 253] on button "Yoga Space - Indoors" at bounding box center [563, 256] width 7 height 7
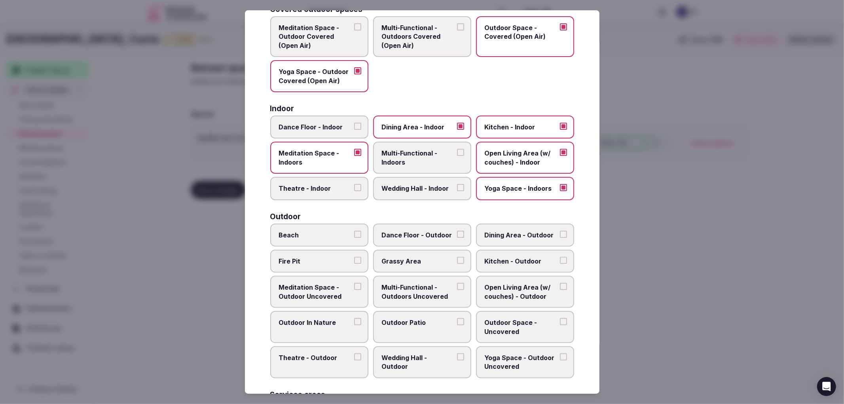
scroll to position [132, 0]
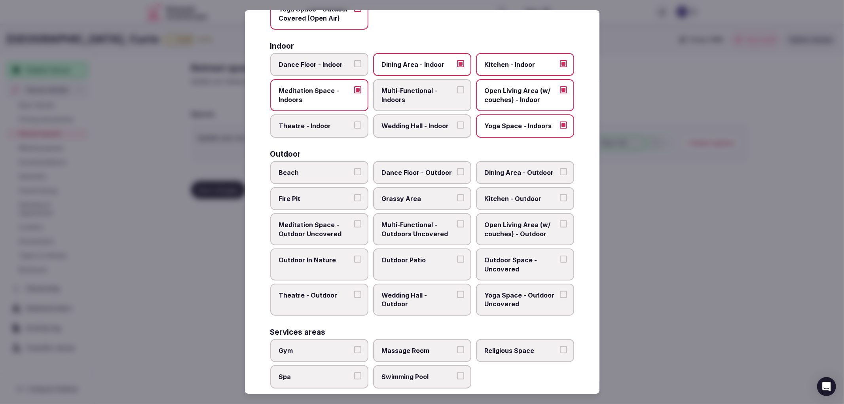
click at [317, 168] on span "Beach" at bounding box center [315, 172] width 73 height 9
click at [354, 168] on button "Beach" at bounding box center [357, 171] width 7 height 7
click at [497, 173] on label "Dining Area - Outdoor" at bounding box center [525, 172] width 98 height 23
click at [560, 173] on button "Dining Area - Outdoor" at bounding box center [563, 171] width 7 height 7
click at [499, 194] on span "Kitchen - Outdoor" at bounding box center [521, 198] width 73 height 9
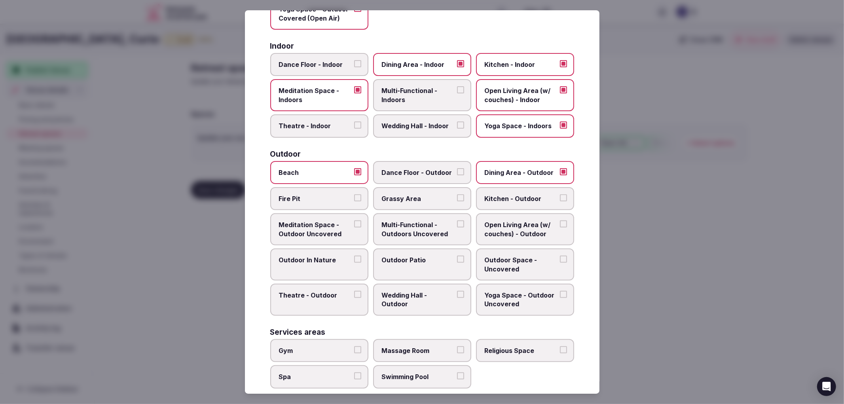
click at [560, 194] on button "Kitchen - Outdoor" at bounding box center [563, 197] width 7 height 7
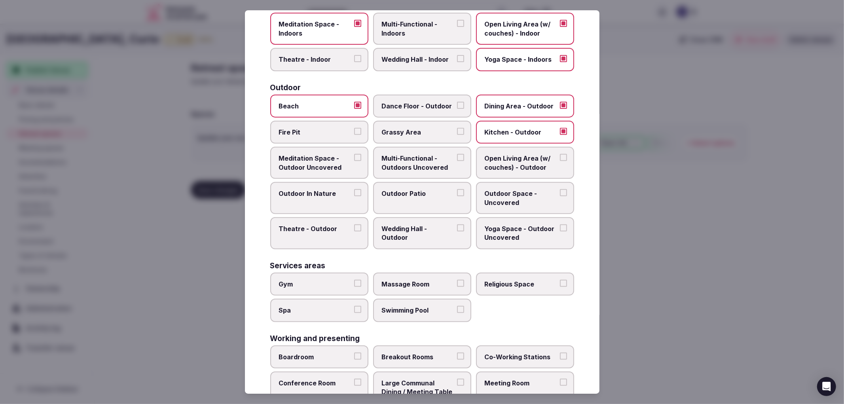
scroll to position [220, 0]
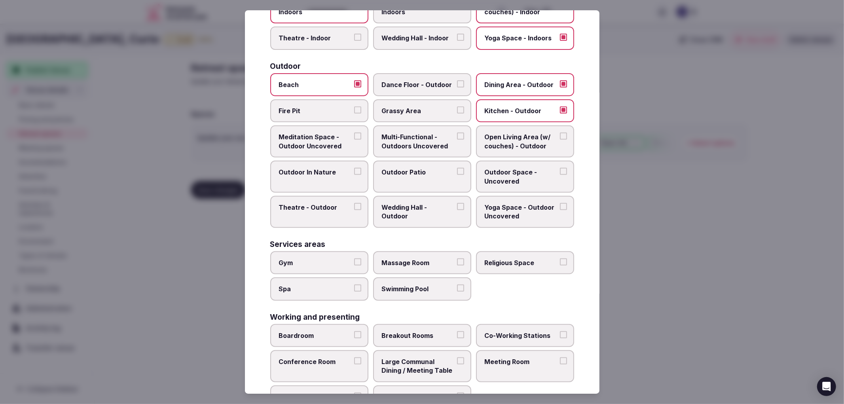
click at [503, 142] on span "Open Living Area (w/ couches) - Outdoor" at bounding box center [521, 142] width 73 height 18
click at [560, 140] on button "Open Living Area (w/ couches) - Outdoor" at bounding box center [563, 136] width 7 height 7
click at [325, 169] on span "Outdoor In Nature" at bounding box center [315, 172] width 73 height 9
click at [354, 169] on button "Outdoor In Nature" at bounding box center [357, 171] width 7 height 7
drag, startPoint x: 438, startPoint y: 172, endPoint x: 444, endPoint y: 172, distance: 6.3
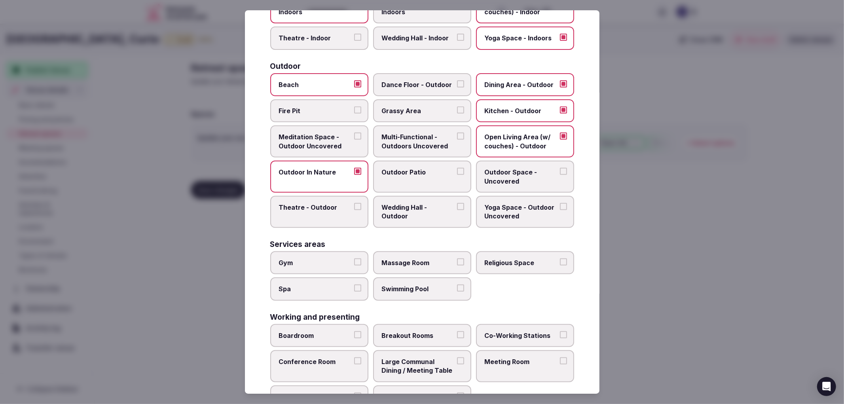
click at [438, 172] on label "Outdoor Patio" at bounding box center [422, 177] width 98 height 32
click at [457, 172] on button "Outdoor Patio" at bounding box center [460, 171] width 7 height 7
click at [492, 171] on span "Outdoor Space - Uncovered" at bounding box center [521, 177] width 73 height 18
click at [560, 171] on button "Outdoor Space - Uncovered" at bounding box center [563, 171] width 7 height 7
click at [508, 203] on span "Yoga Space - Outdoor Uncovered" at bounding box center [521, 212] width 73 height 18
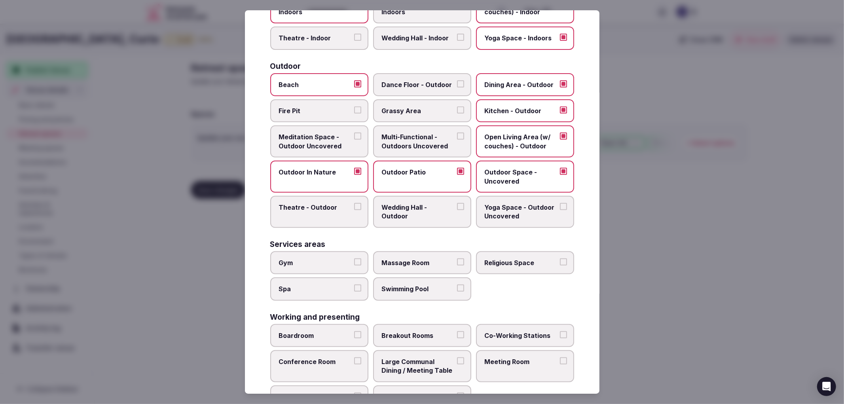
click at [560, 203] on button "Yoga Space - Outdoor Uncovered" at bounding box center [563, 206] width 7 height 7
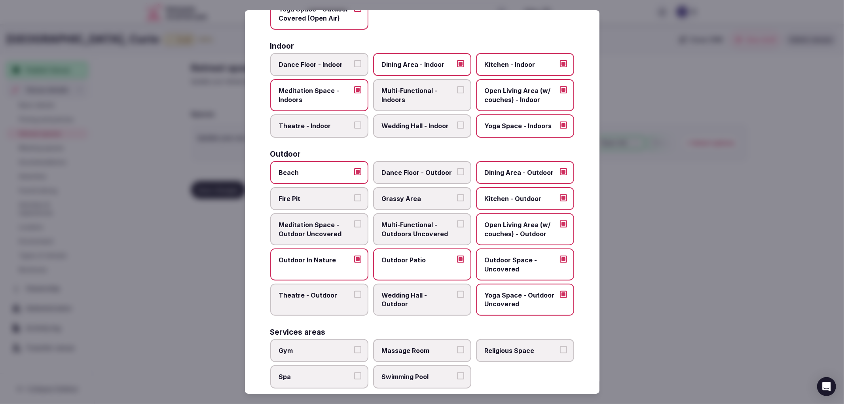
scroll to position [88, 0]
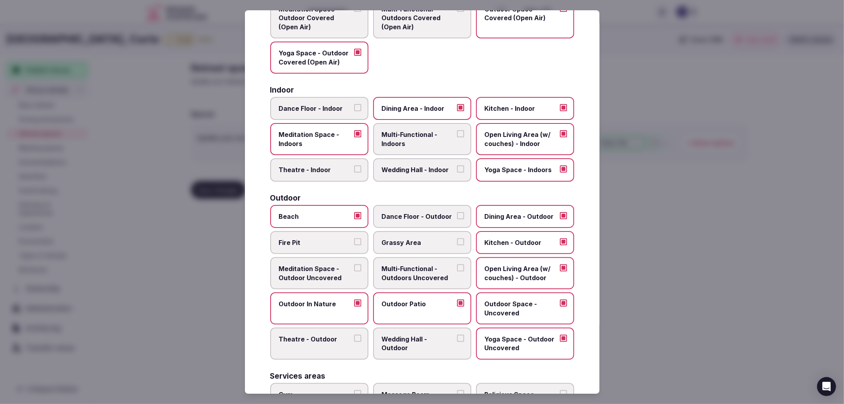
click at [390, 179] on div "Covered outdoor spaces Meditation Space - Outdoor Covered (Open Air) Multi-Func…" at bounding box center [422, 263] width 304 height 553
click at [394, 173] on label "Wedding Hall - Indoor" at bounding box center [422, 169] width 98 height 23
click at [457, 173] on button "Wedding Hall - Indoor" at bounding box center [460, 168] width 7 height 7
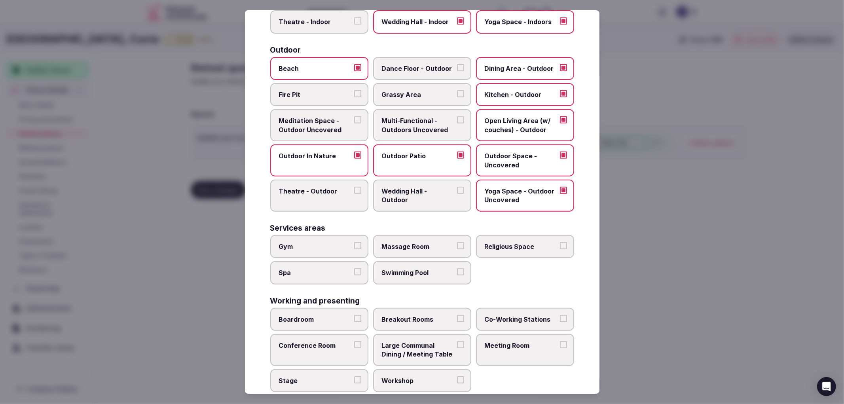
scroll to position [242, 0]
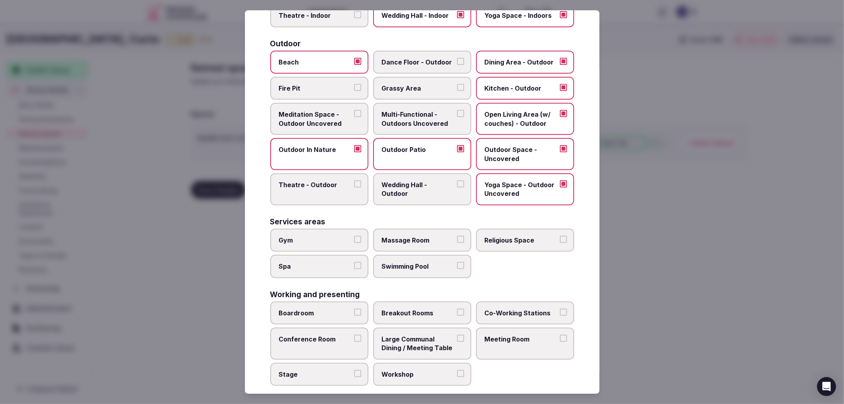
click at [350, 302] on label "Boardroom" at bounding box center [319, 313] width 98 height 23
click at [354, 309] on button "Boardroom" at bounding box center [357, 312] width 7 height 7
click at [444, 309] on span "Breakout Rooms" at bounding box center [418, 313] width 73 height 9
click at [457, 309] on button "Breakout Rooms" at bounding box center [460, 312] width 7 height 7
drag, startPoint x: 358, startPoint y: 338, endPoint x: 385, endPoint y: 334, distance: 27.3
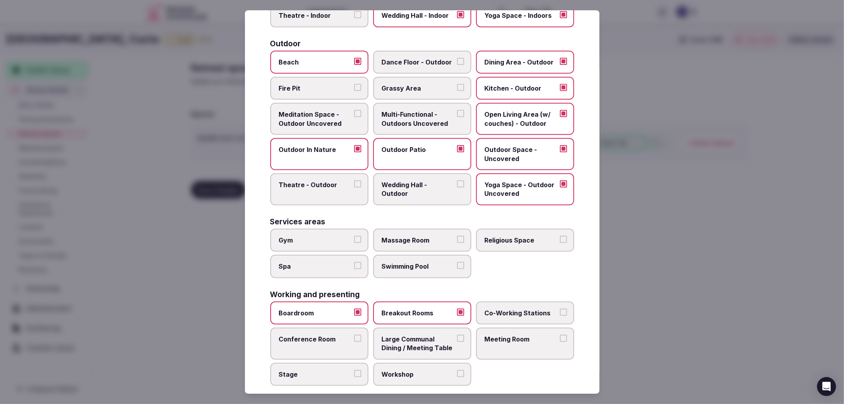
click at [358, 338] on label "Conference Room" at bounding box center [319, 344] width 98 height 32
click at [358, 338] on button "Conference Room" at bounding box center [357, 338] width 7 height 7
click at [451, 333] on label "Large Communal Dining / Meeting Table" at bounding box center [422, 344] width 98 height 32
click at [457, 335] on button "Large Communal Dining / Meeting Table" at bounding box center [460, 338] width 7 height 7
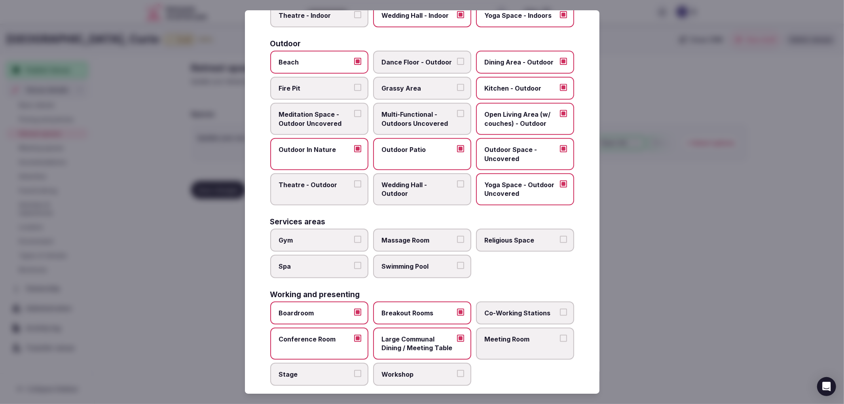
click at [505, 335] on span "Meeting Room" at bounding box center [521, 339] width 73 height 9
click at [560, 335] on button "Meeting Room" at bounding box center [563, 338] width 7 height 7
click at [677, 318] on div at bounding box center [422, 202] width 844 height 404
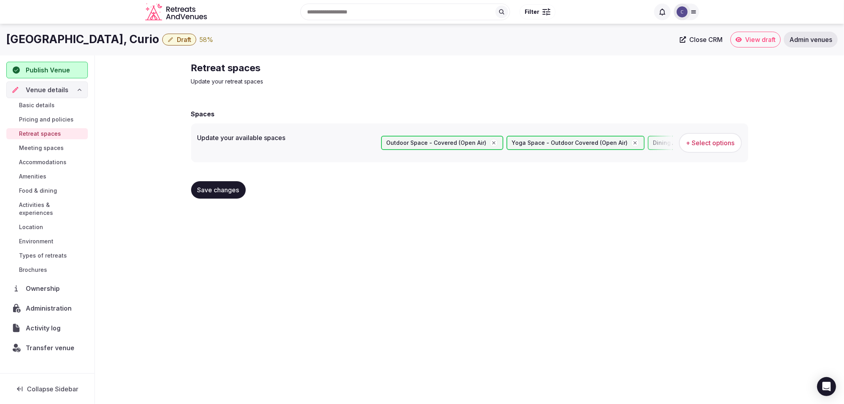
click at [224, 190] on span "Save changes" at bounding box center [218, 190] width 42 height 8
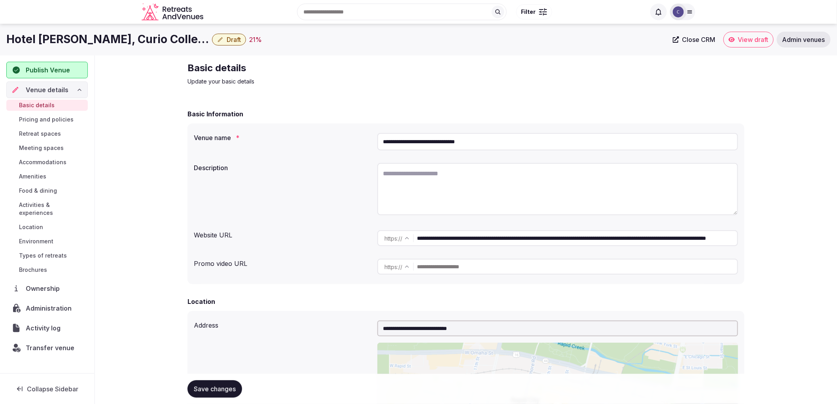
click at [435, 148] on input "**********" at bounding box center [557, 141] width 361 height 17
type input "**********"
